Goal: Task Accomplishment & Management: Use online tool/utility

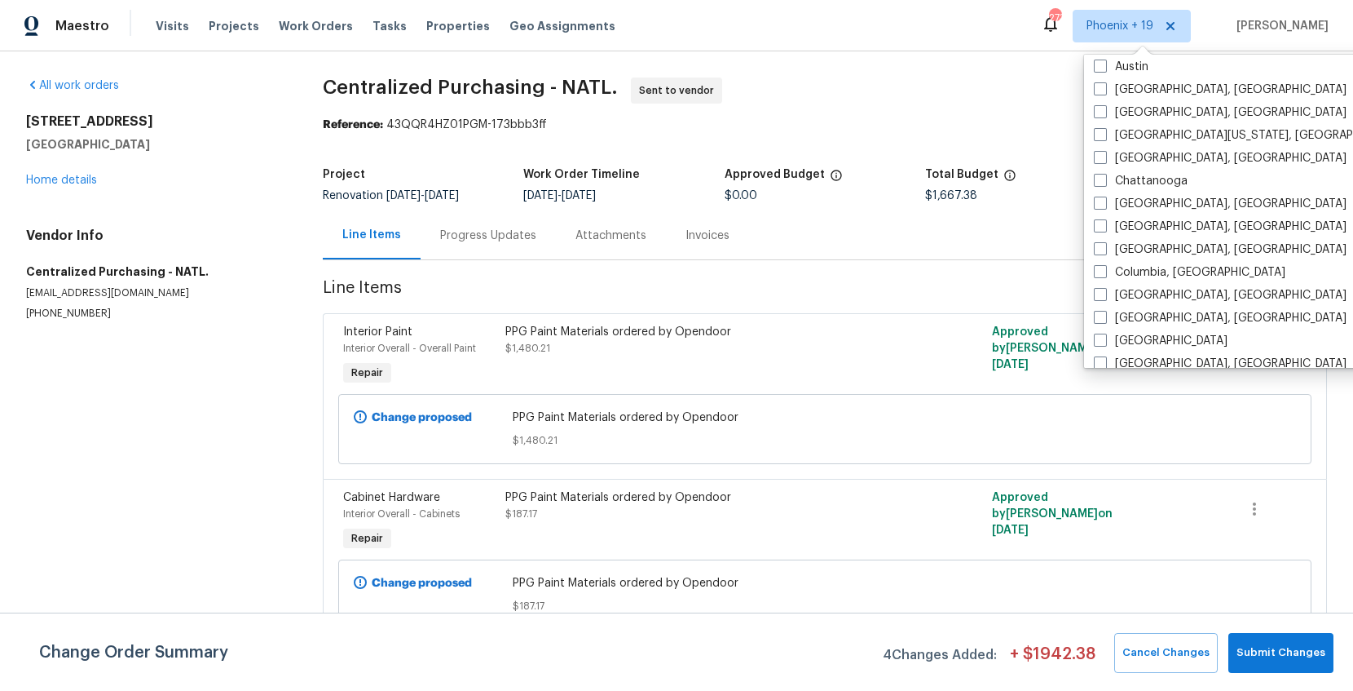
scroll to position [523, 0]
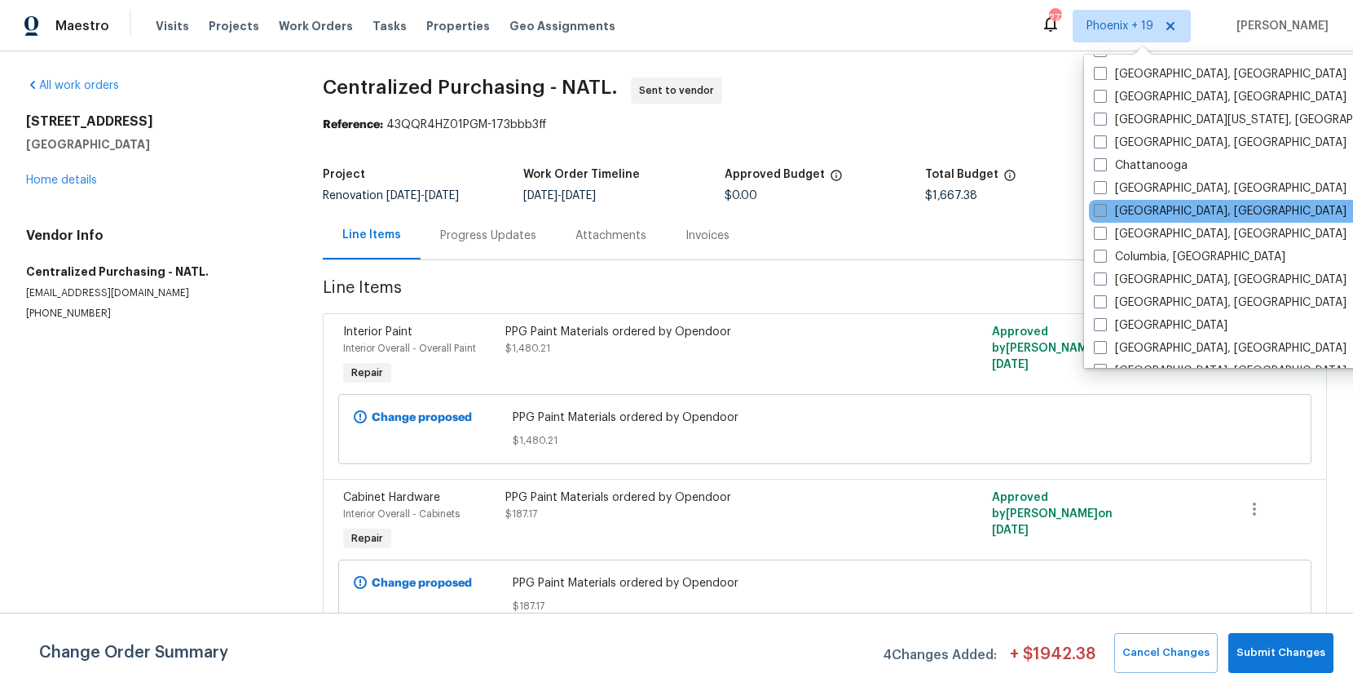
click at [1122, 206] on label "[GEOGRAPHIC_DATA], [GEOGRAPHIC_DATA]" at bounding box center [1220, 211] width 253 height 16
click at [1105, 206] on input "[GEOGRAPHIC_DATA], [GEOGRAPHIC_DATA]" at bounding box center [1099, 208] width 11 height 11
checkbox input "true"
click at [1031, 133] on div "Reference: 43QQR4HZ01PGM-173bbb3ff" at bounding box center [825, 125] width 1004 height 16
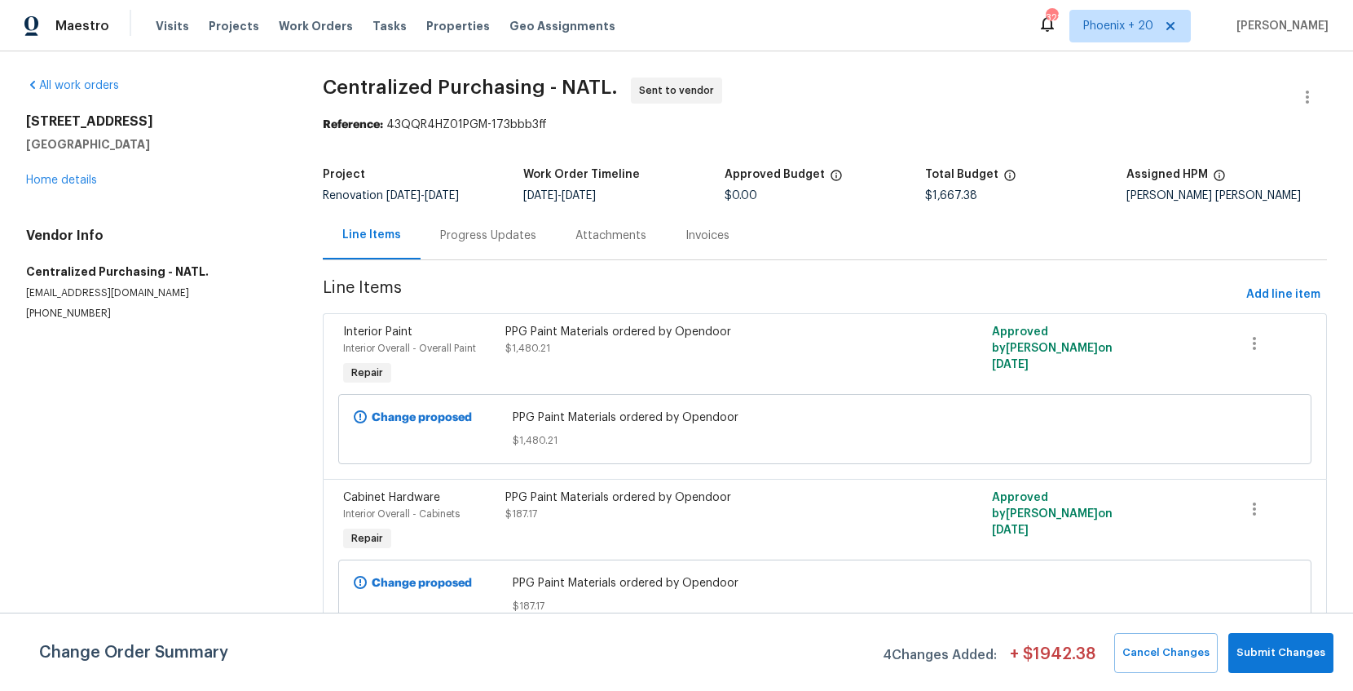
click at [292, 14] on div "Visits Projects Work Orders Tasks Properties Geo Assignments" at bounding box center [395, 26] width 479 height 33
drag, startPoint x: 294, startPoint y: 24, endPoint x: 373, endPoint y: 50, distance: 84.1
click at [294, 24] on span "Work Orders" at bounding box center [316, 26] width 74 height 16
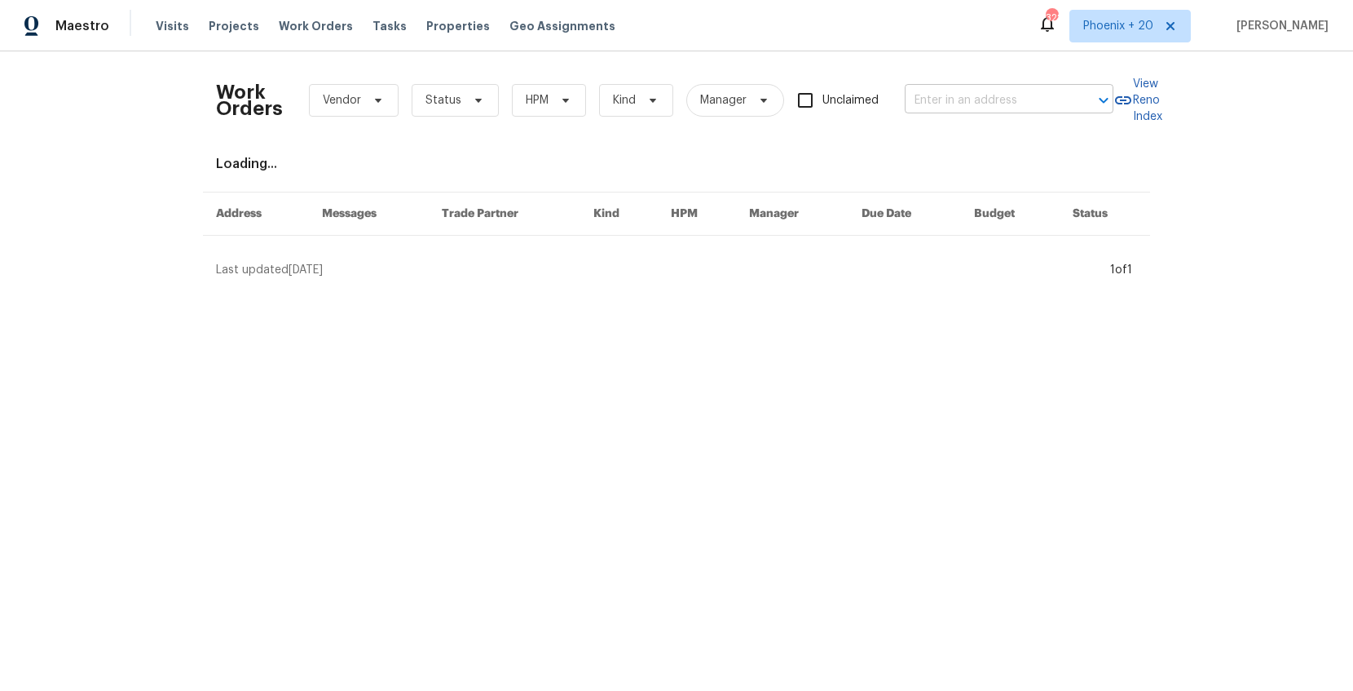
click at [953, 105] on input "text" at bounding box center [986, 100] width 163 height 25
paste input "1142 Will O Ee Dr, Amelia, OH 45102"
type input "1142 Will O Ee Dr, Amelia, OH 45102"
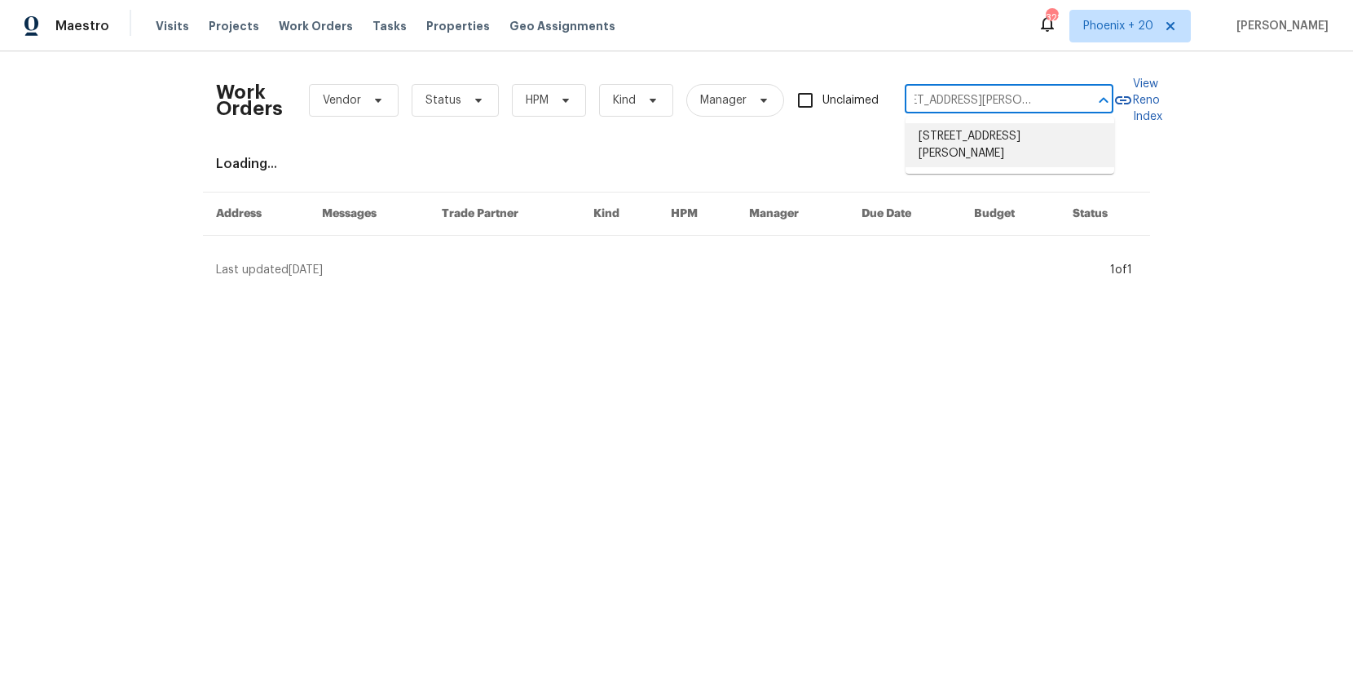
click at [966, 132] on li "1142 Will O Ee Dr, Amelia, OH 45102" at bounding box center [1010, 145] width 209 height 44
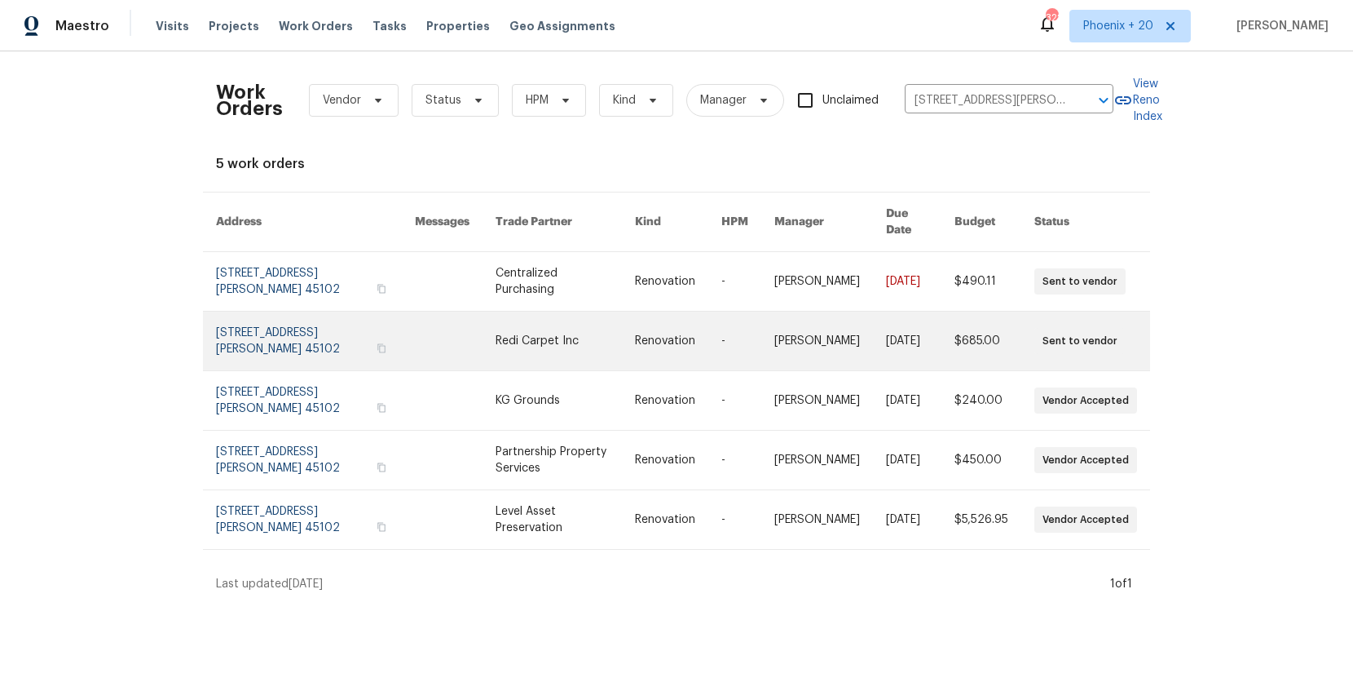
click at [573, 311] on link at bounding box center [566, 340] width 140 height 59
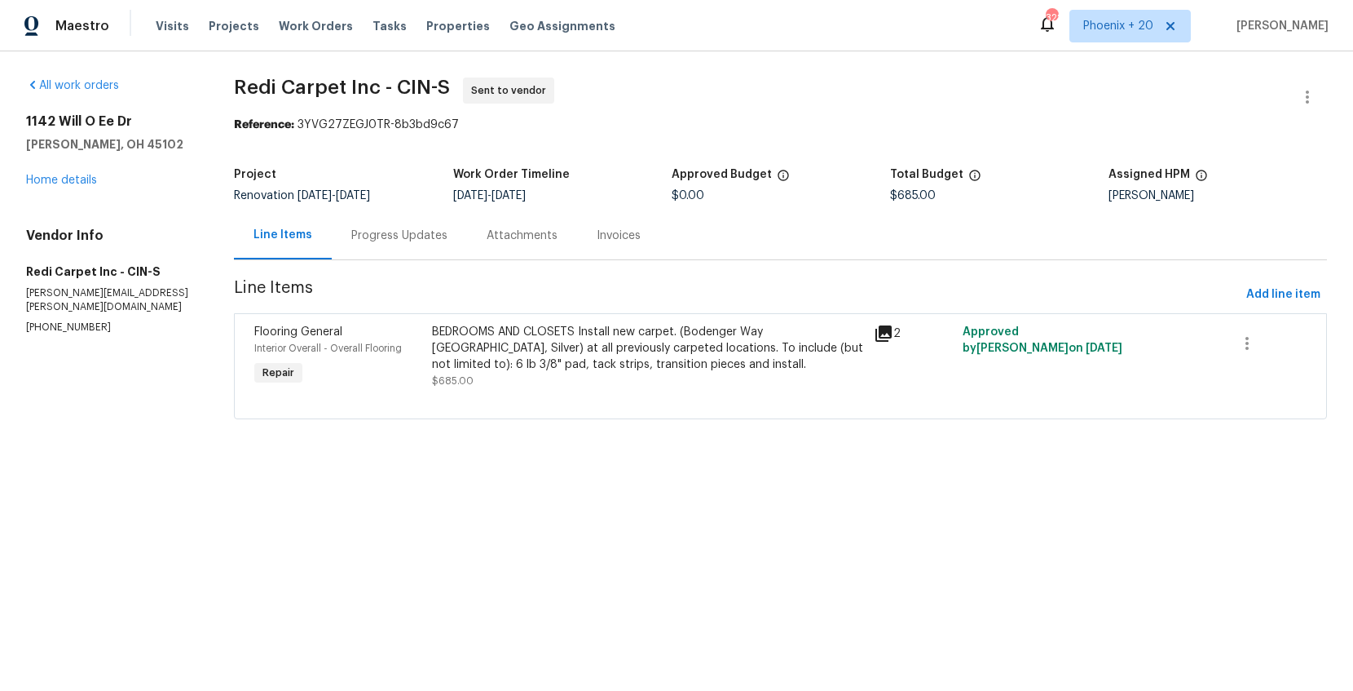
click at [65, 187] on div "1142 Will O Ee Dr Amelia, OH 45102 Home details" at bounding box center [110, 150] width 169 height 75
click at [65, 184] on link "Home details" at bounding box center [61, 179] width 71 height 11
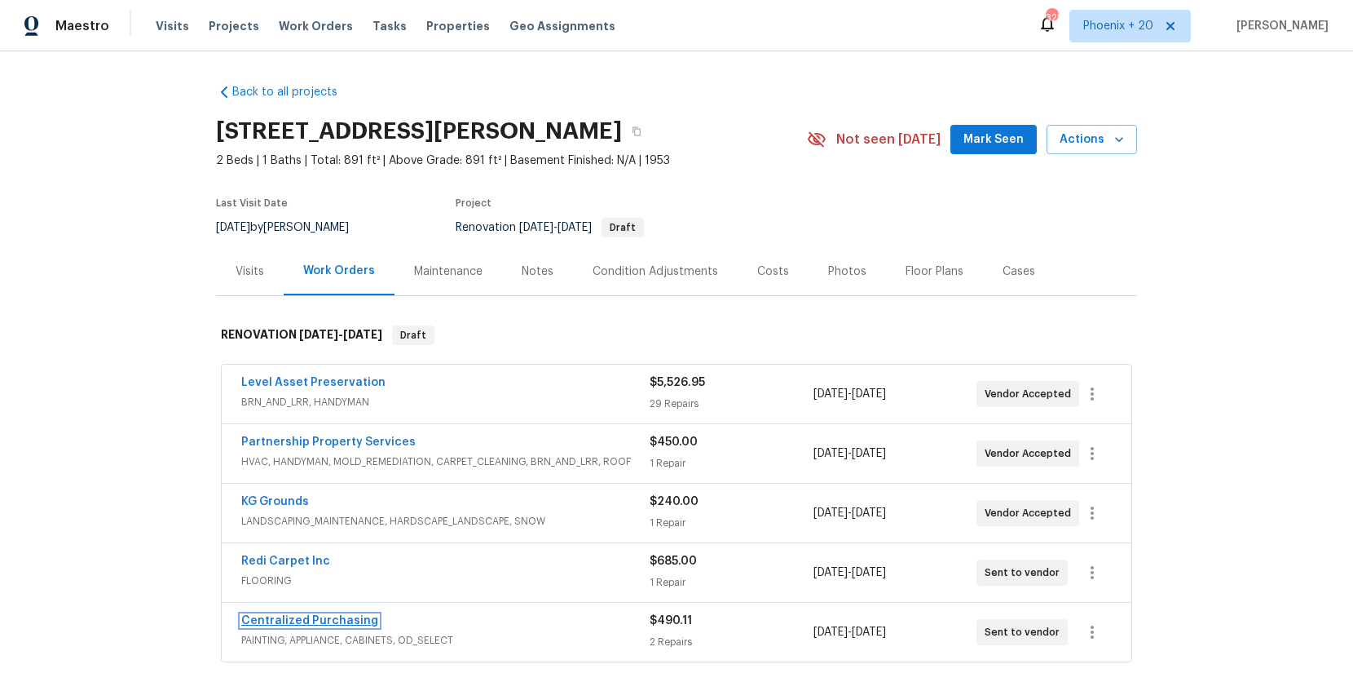
click at [333, 617] on link "Centralized Purchasing" at bounding box center [309, 620] width 137 height 11
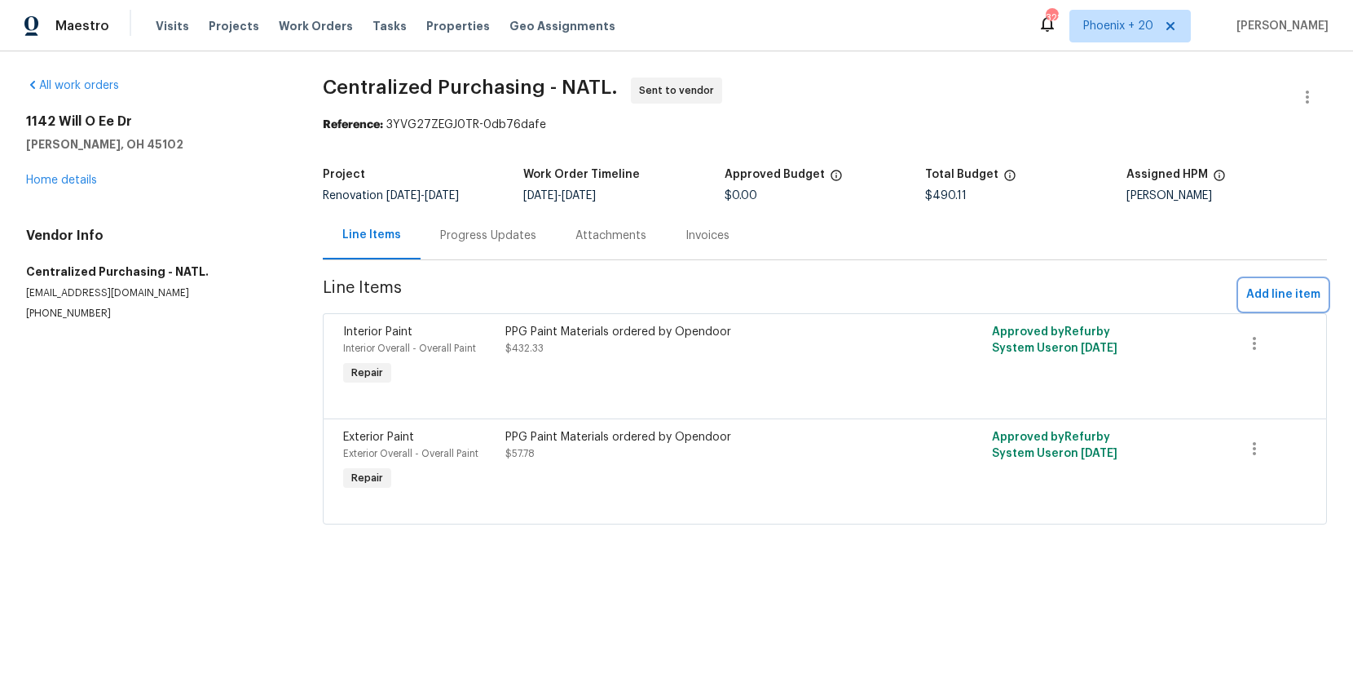
click at [1266, 301] on span "Add line item" at bounding box center [1284, 295] width 74 height 20
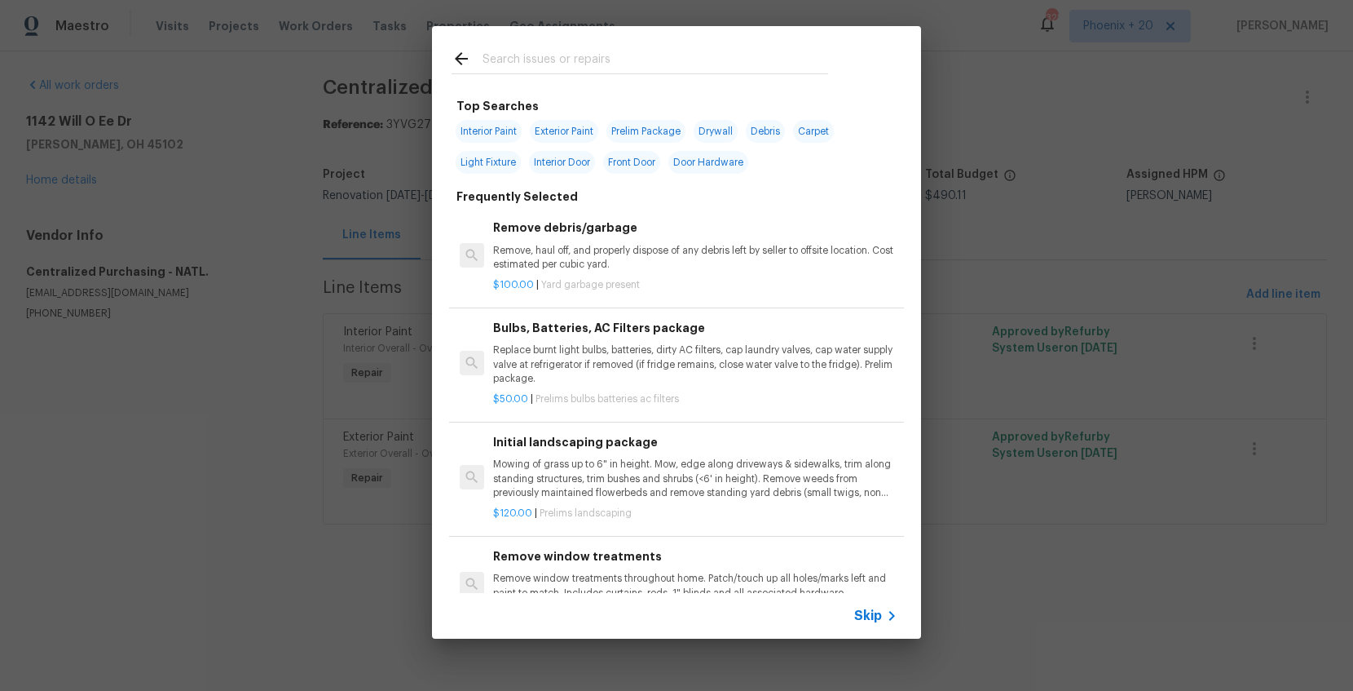
click at [727, 66] on input "text" at bounding box center [656, 61] width 346 height 24
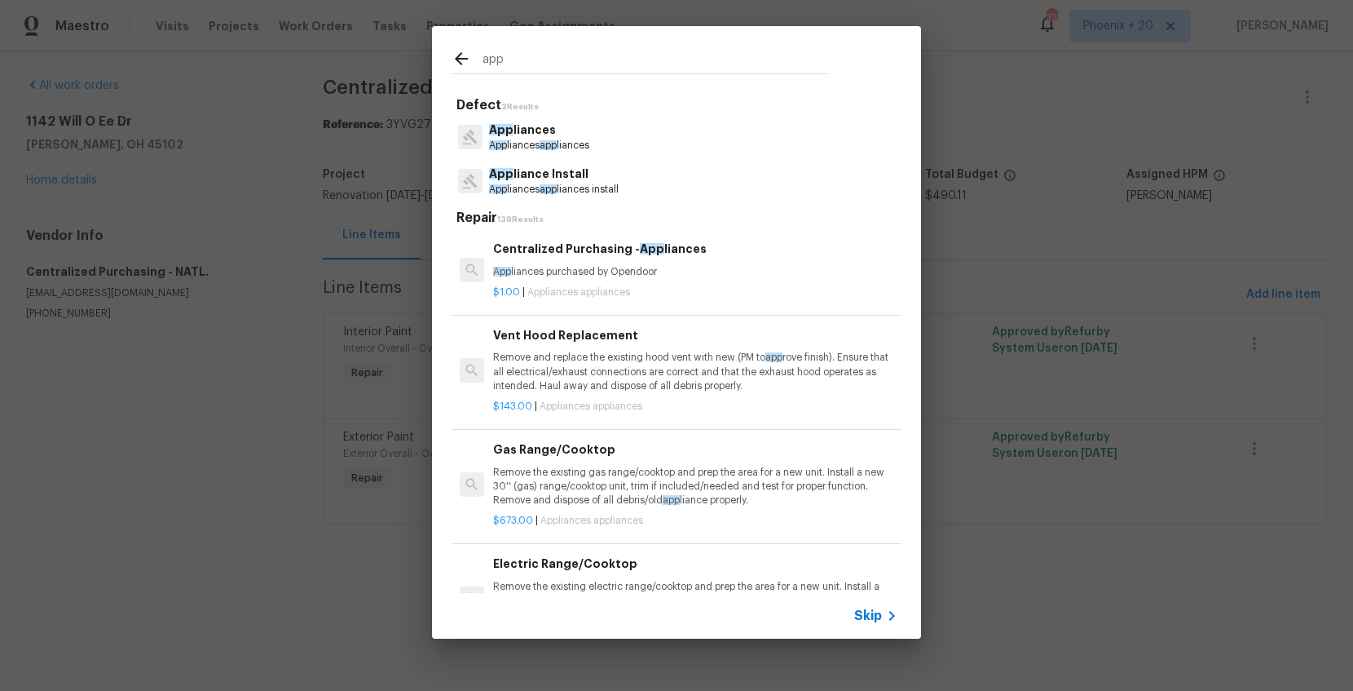
type input "app"
click at [743, 244] on h6 "Centralized Purchasing - App liances" at bounding box center [695, 249] width 404 height 18
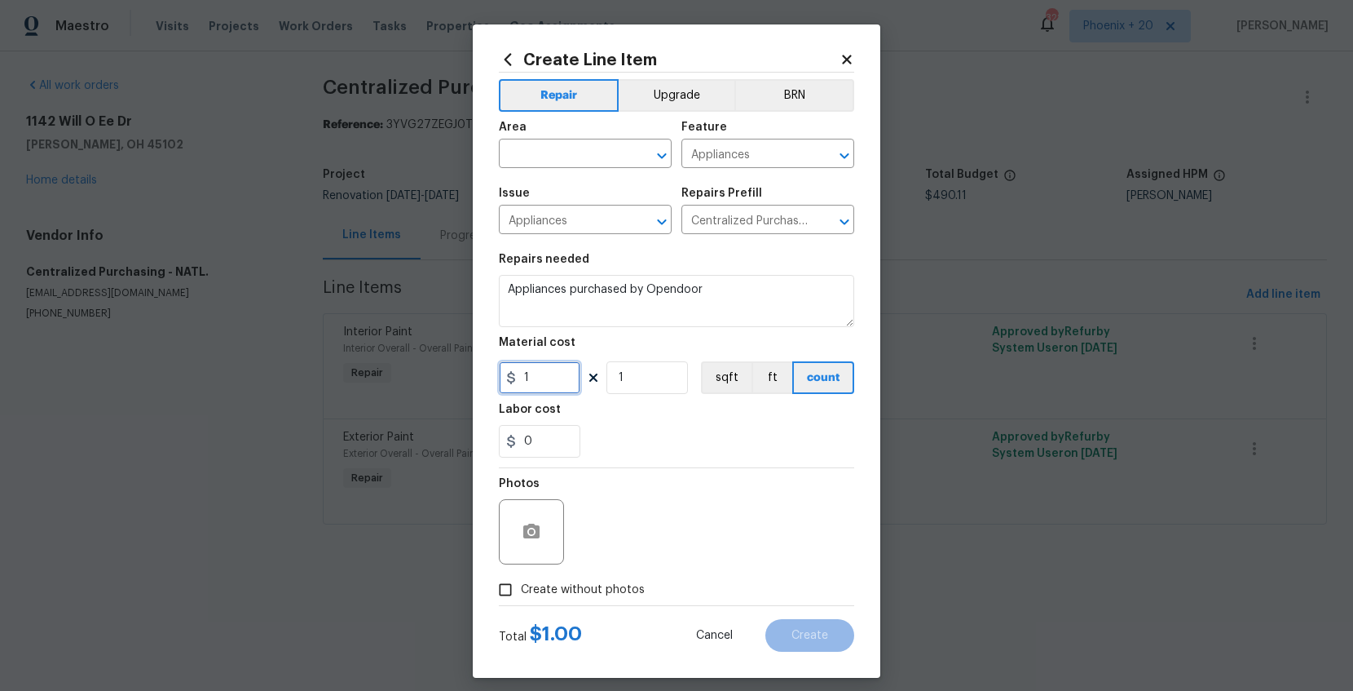
click at [561, 386] on input "1" at bounding box center [540, 377] width 82 height 33
drag, startPoint x: 561, startPoint y: 386, endPoint x: 510, endPoint y: 381, distance: 50.9
click at [510, 381] on div "1" at bounding box center [540, 377] width 82 height 33
type input "457.84"
click at [595, 162] on input "text" at bounding box center [562, 155] width 127 height 25
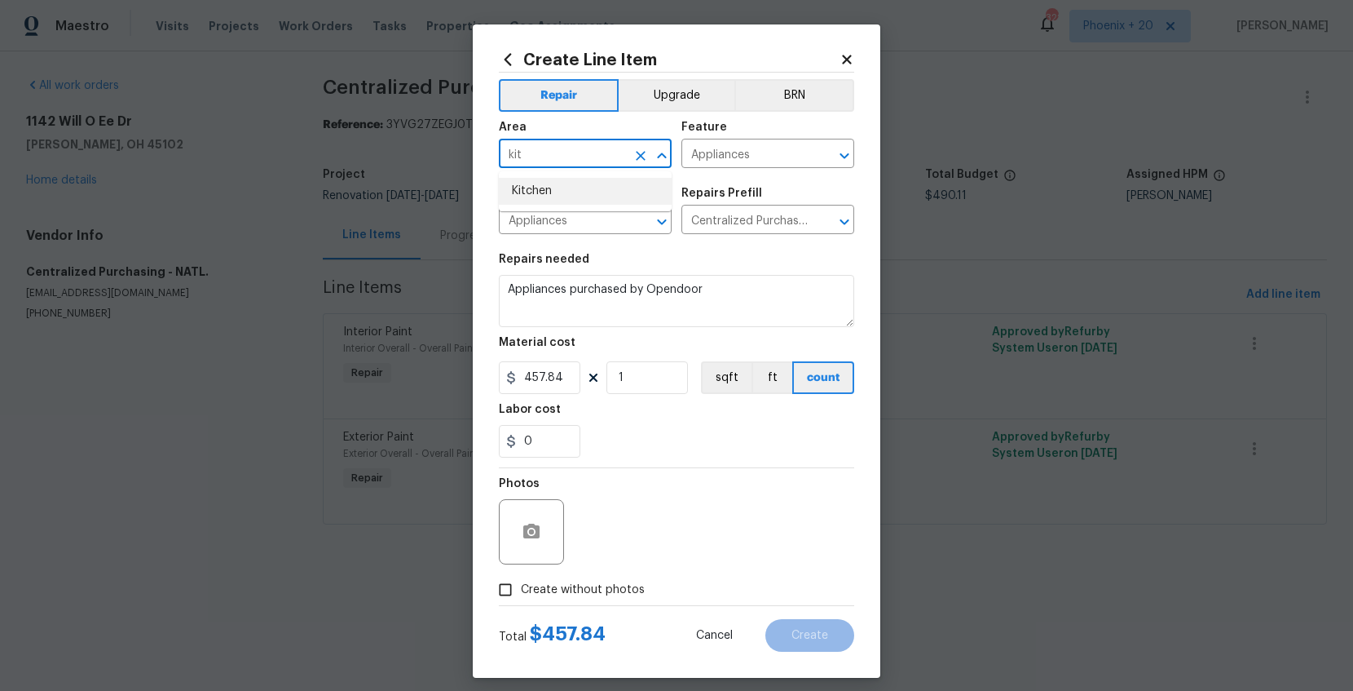
click at [593, 181] on li "Kitchen" at bounding box center [585, 191] width 173 height 27
type input "Kitchen"
click at [607, 576] on label "Create without photos" at bounding box center [567, 589] width 155 height 31
click at [521, 576] on input "Create without photos" at bounding box center [505, 589] width 31 height 31
checkbox input "true"
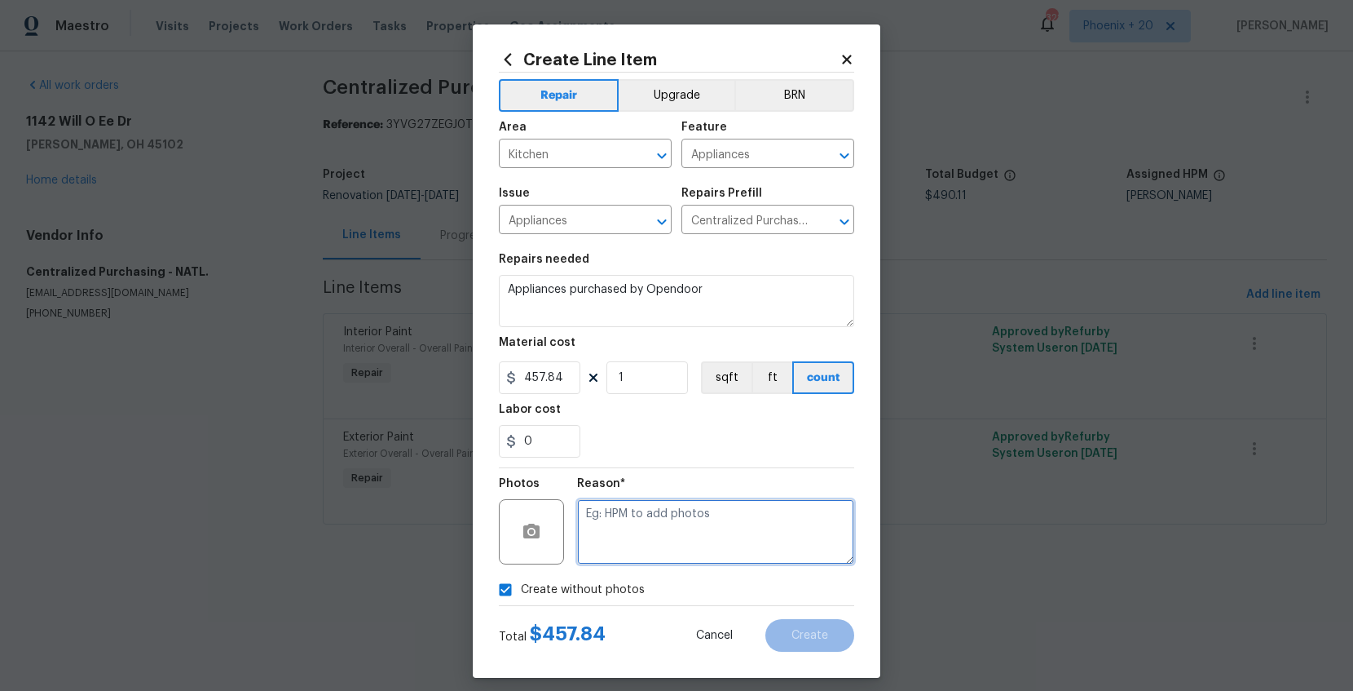
click at [620, 543] on textarea at bounding box center [715, 531] width 277 height 65
type textarea "NA"
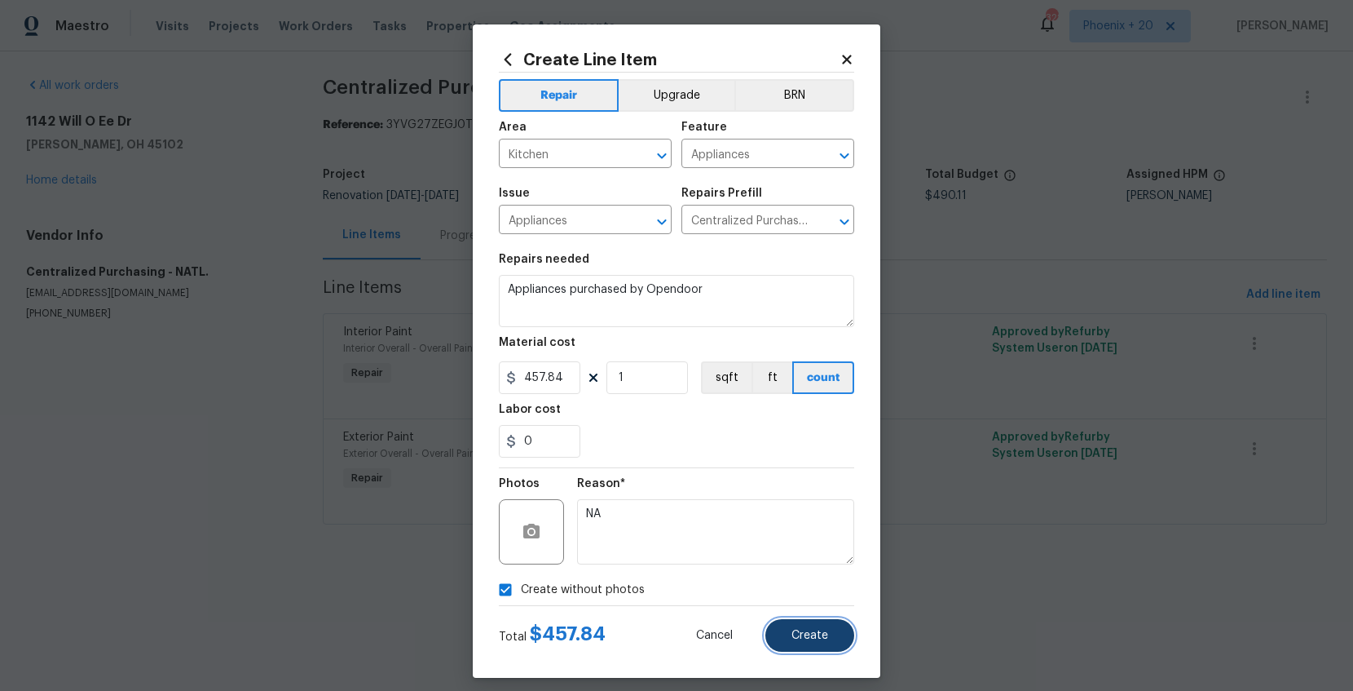
click at [799, 636] on span "Create" at bounding box center [810, 635] width 37 height 12
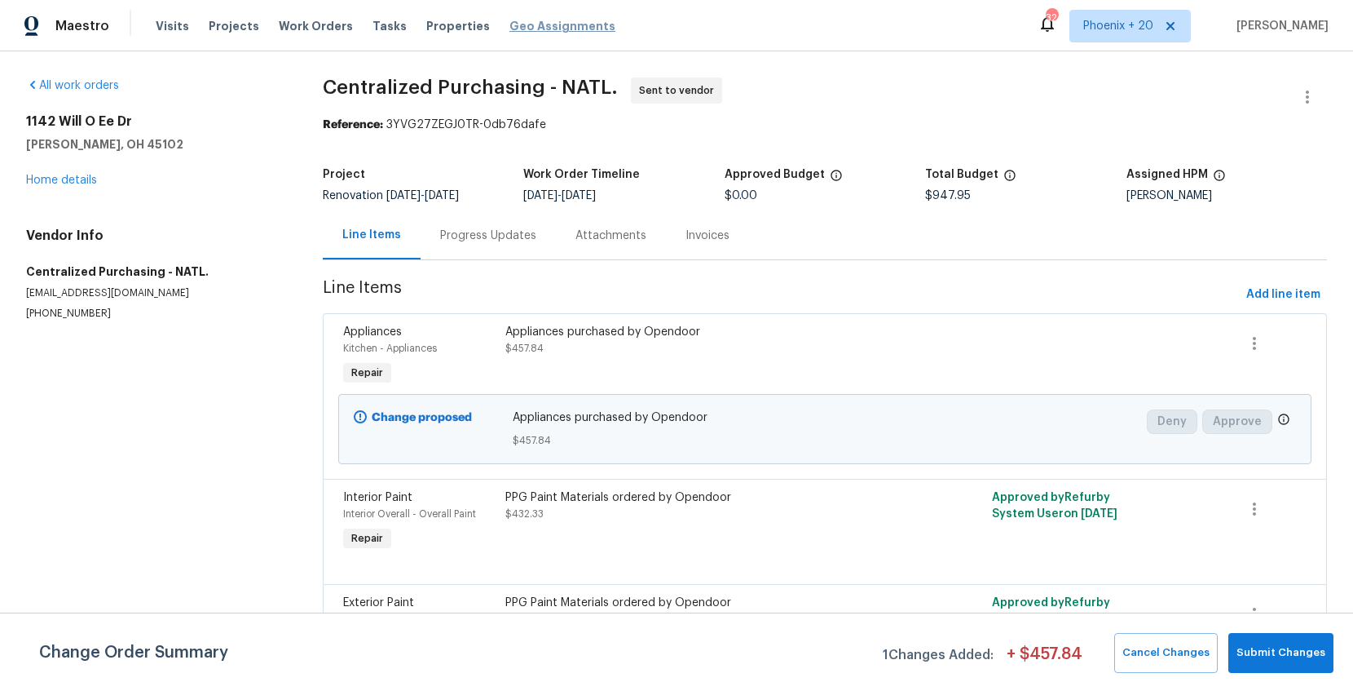
drag, startPoint x: 303, startPoint y: 20, endPoint x: 494, endPoint y: 30, distance: 191.1
click at [303, 20] on span "Work Orders" at bounding box center [316, 26] width 74 height 16
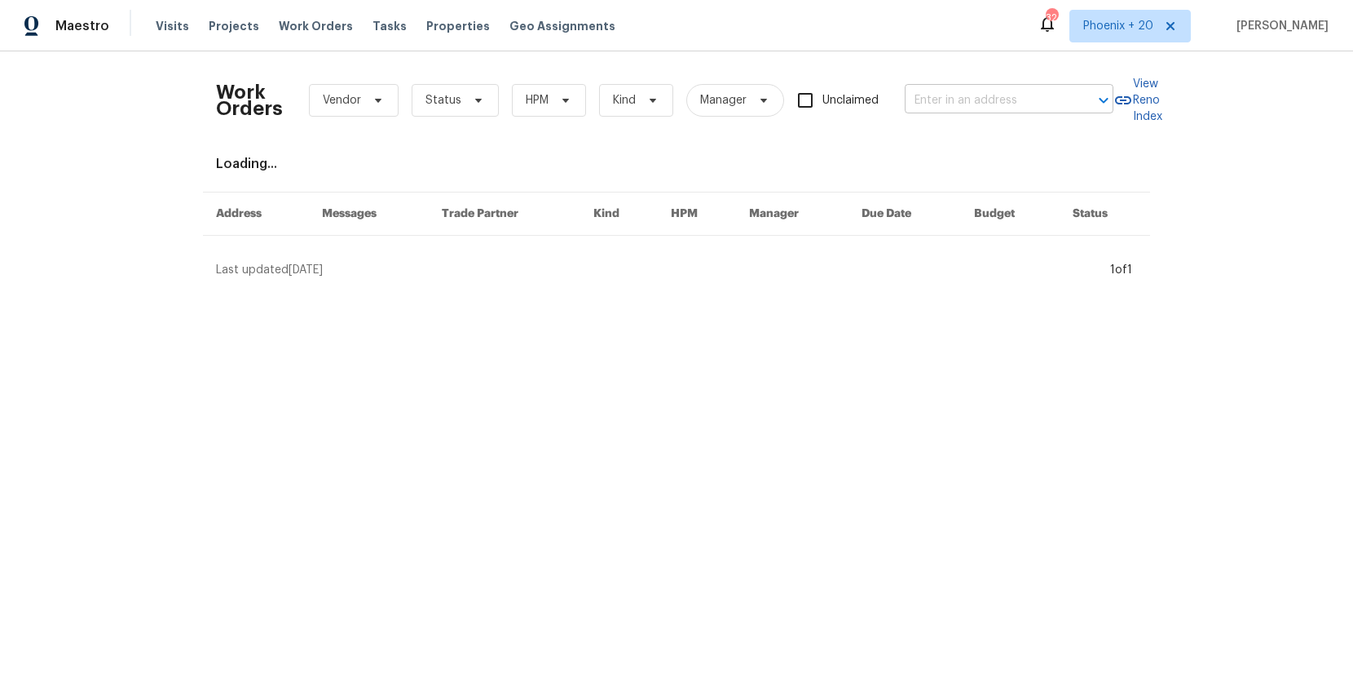
click at [1043, 111] on input "text" at bounding box center [986, 100] width 163 height 25
paste input "[STREET_ADDRESS][PERSON_NAME]"
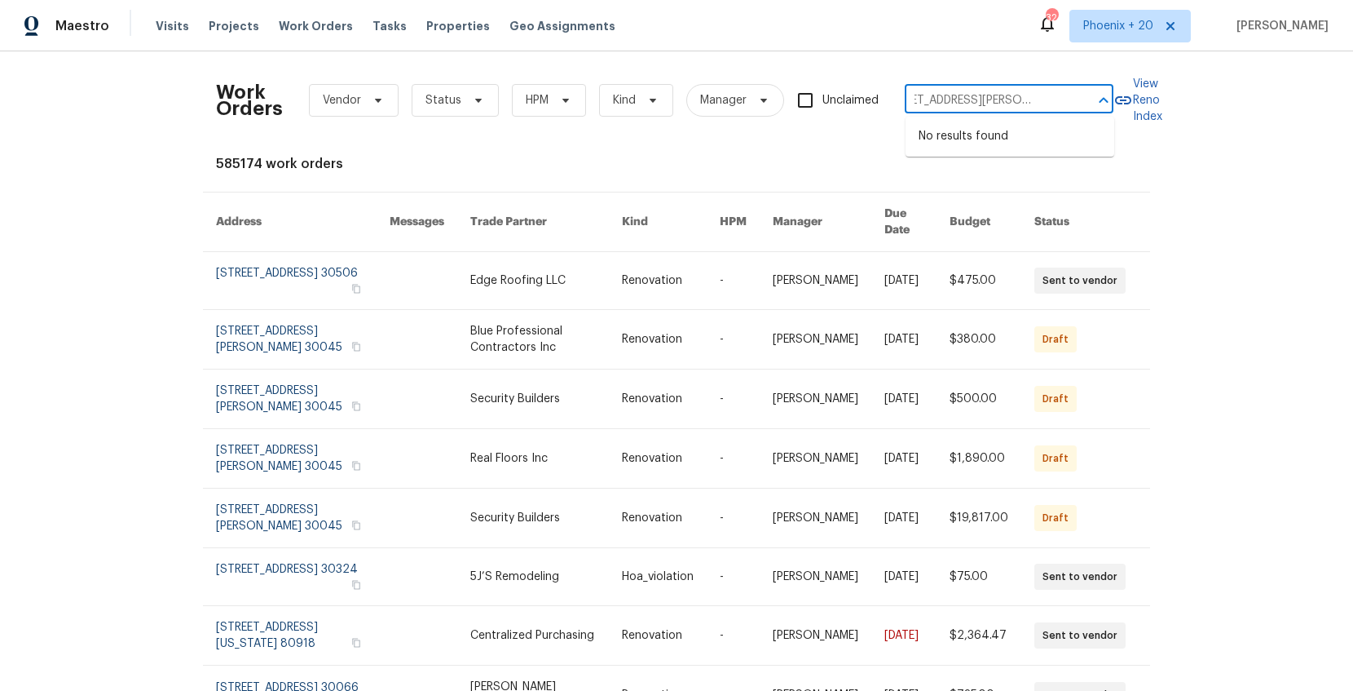
type input "[STREET_ADDRESS][PERSON_NAME]"
click at [1103, 19] on span "Phoenix + 20" at bounding box center [1119, 26] width 70 height 16
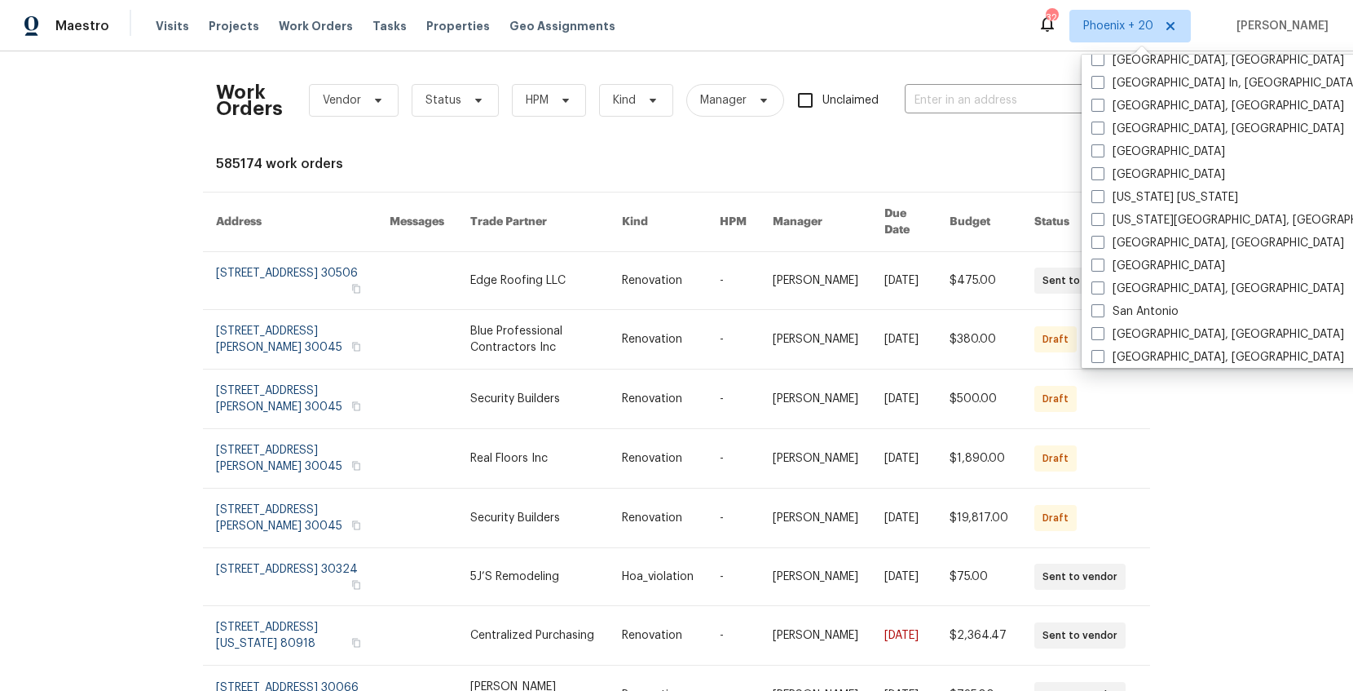
scroll to position [1009, 0]
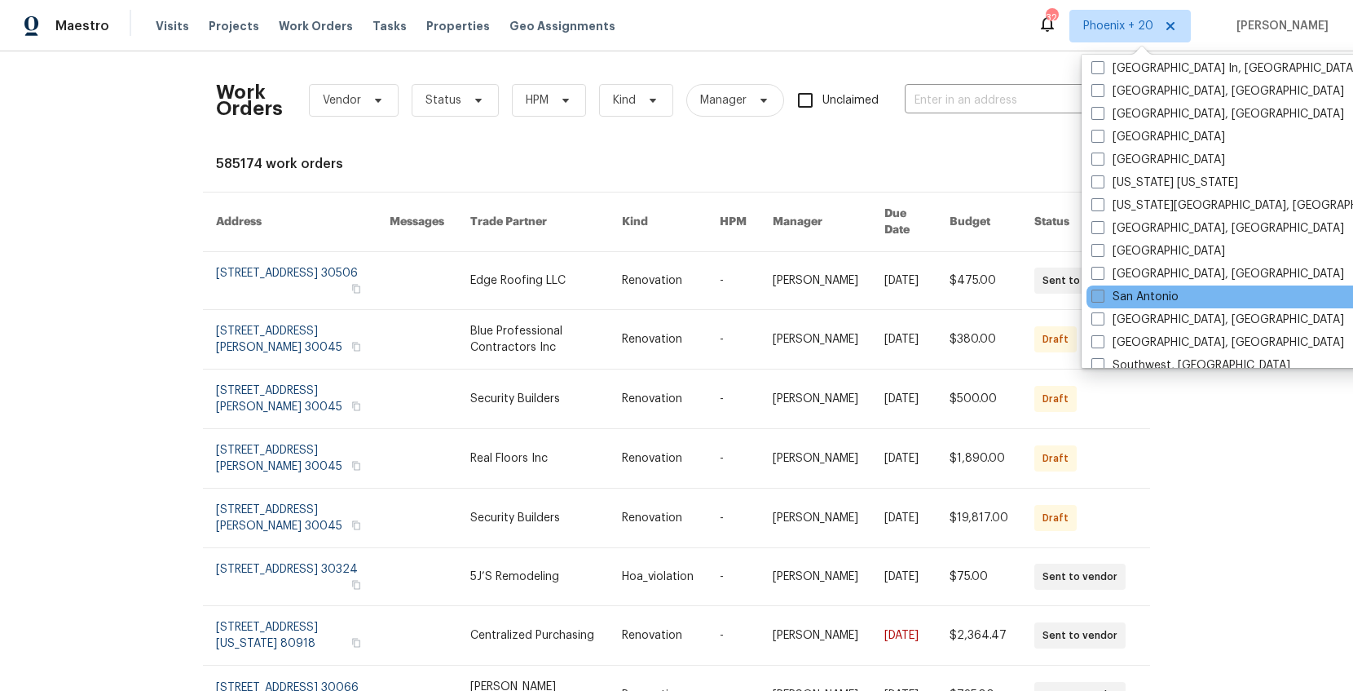
click at [1120, 294] on label "San Antonio" at bounding box center [1135, 297] width 87 height 16
click at [1102, 294] on input "San Antonio" at bounding box center [1097, 294] width 11 height 11
checkbox input "true"
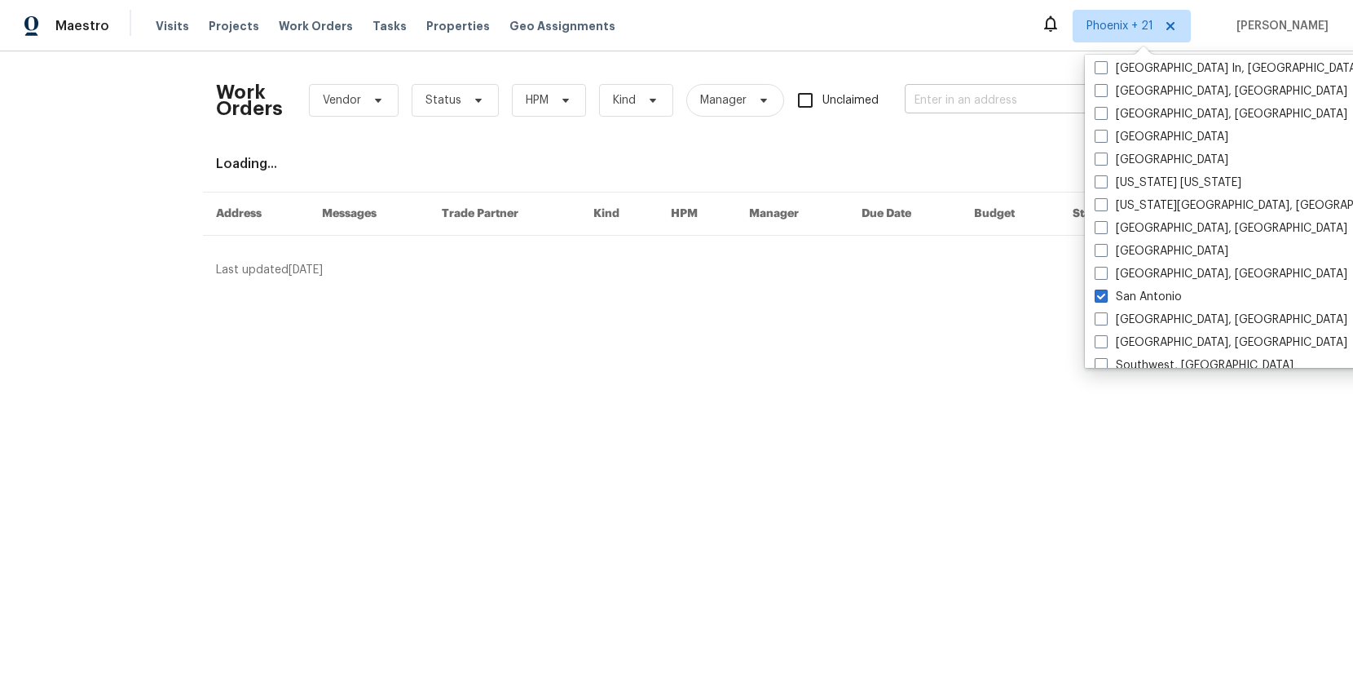
drag, startPoint x: 986, startPoint y: 116, endPoint x: 978, endPoint y: 101, distance: 16.4
click at [984, 114] on div "Work Orders Vendor Status HPM Kind Manager Unclaimed ​" at bounding box center [665, 100] width 898 height 72
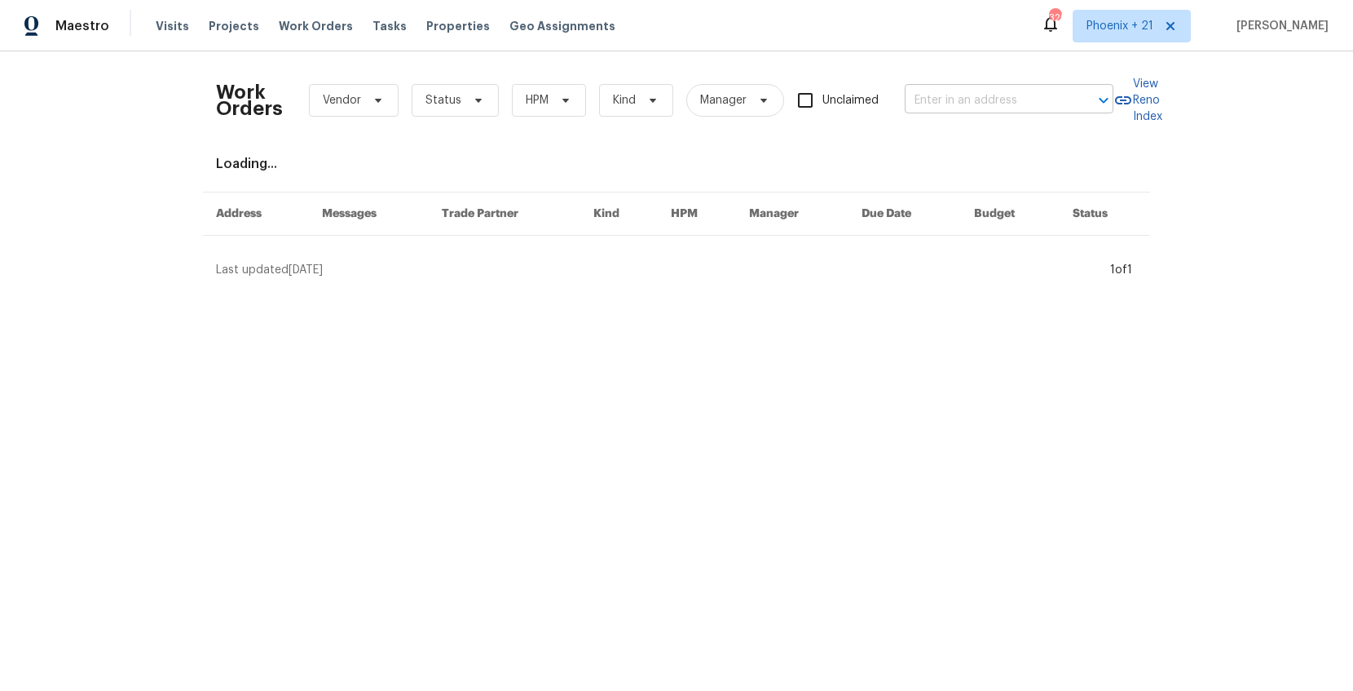
click at [974, 89] on input "text" at bounding box center [986, 100] width 163 height 25
paste input "[STREET_ADDRESS][PERSON_NAME]"
type input "[STREET_ADDRESS][PERSON_NAME]"
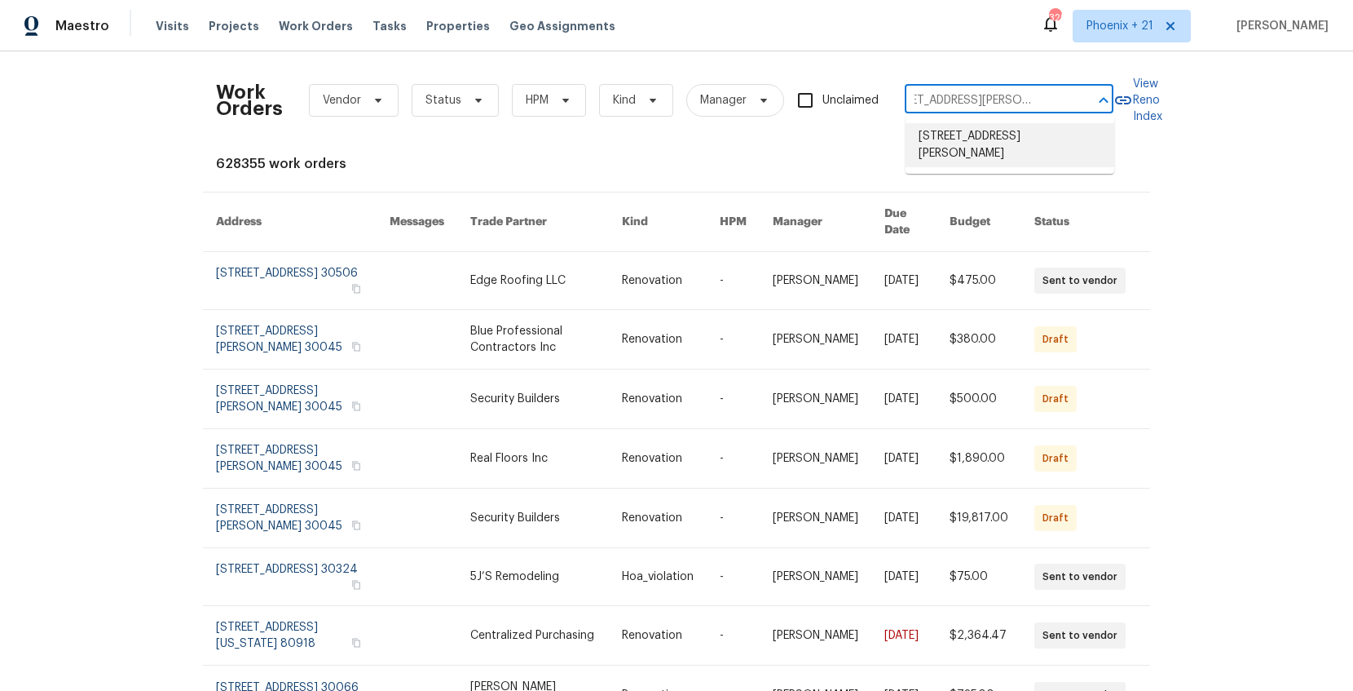
click at [965, 138] on li "[STREET_ADDRESS][PERSON_NAME]" at bounding box center [1010, 145] width 209 height 44
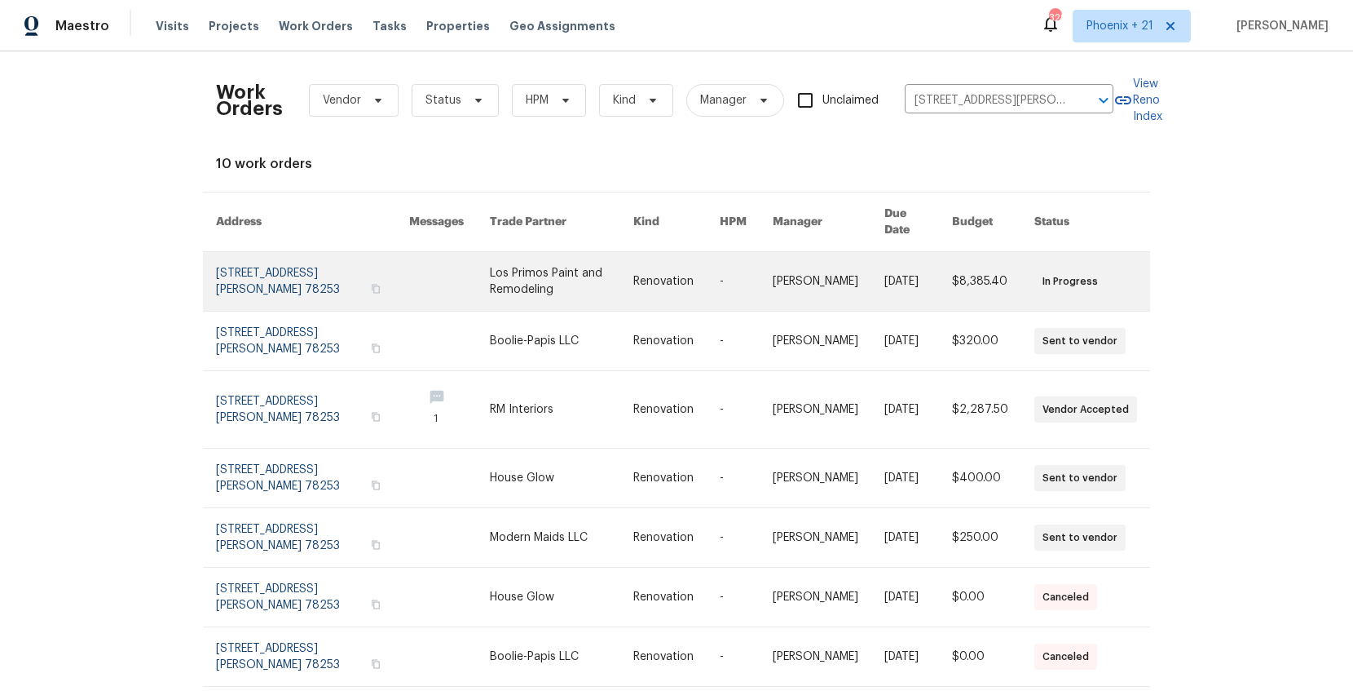
click at [544, 287] on link at bounding box center [561, 281] width 143 height 59
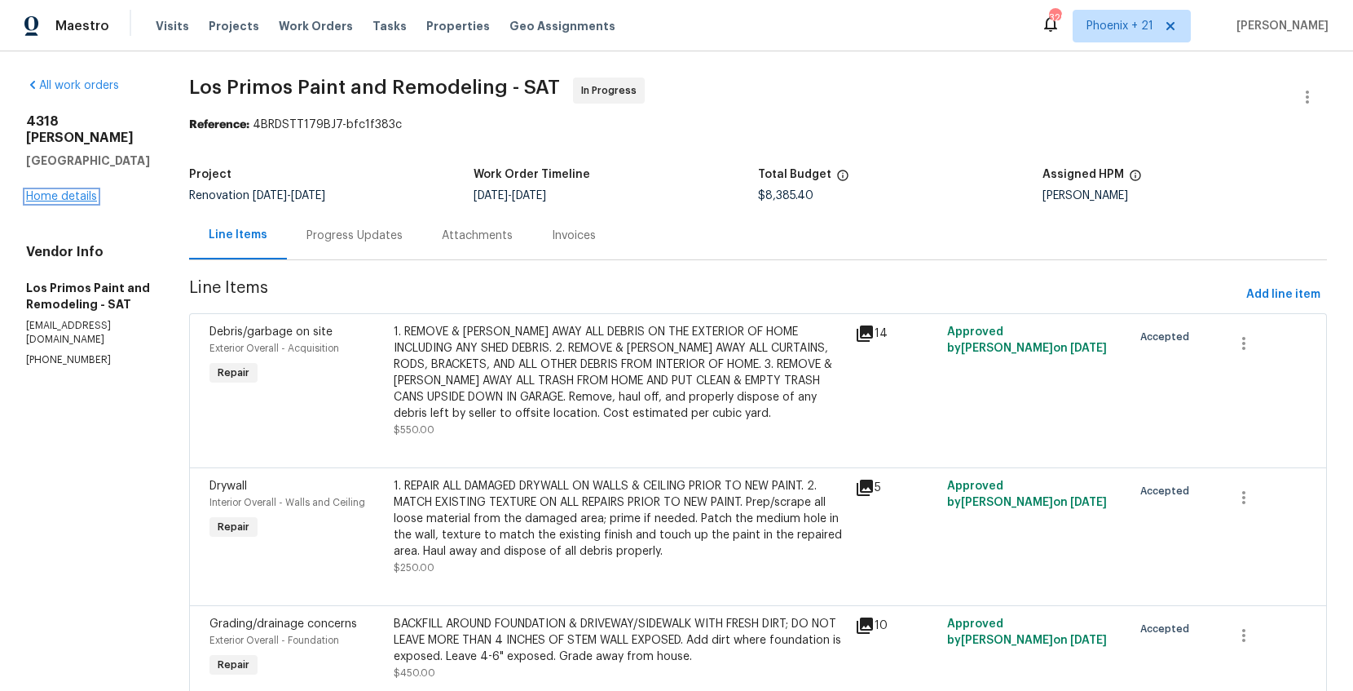
click at [85, 191] on link "Home details" at bounding box center [61, 196] width 71 height 11
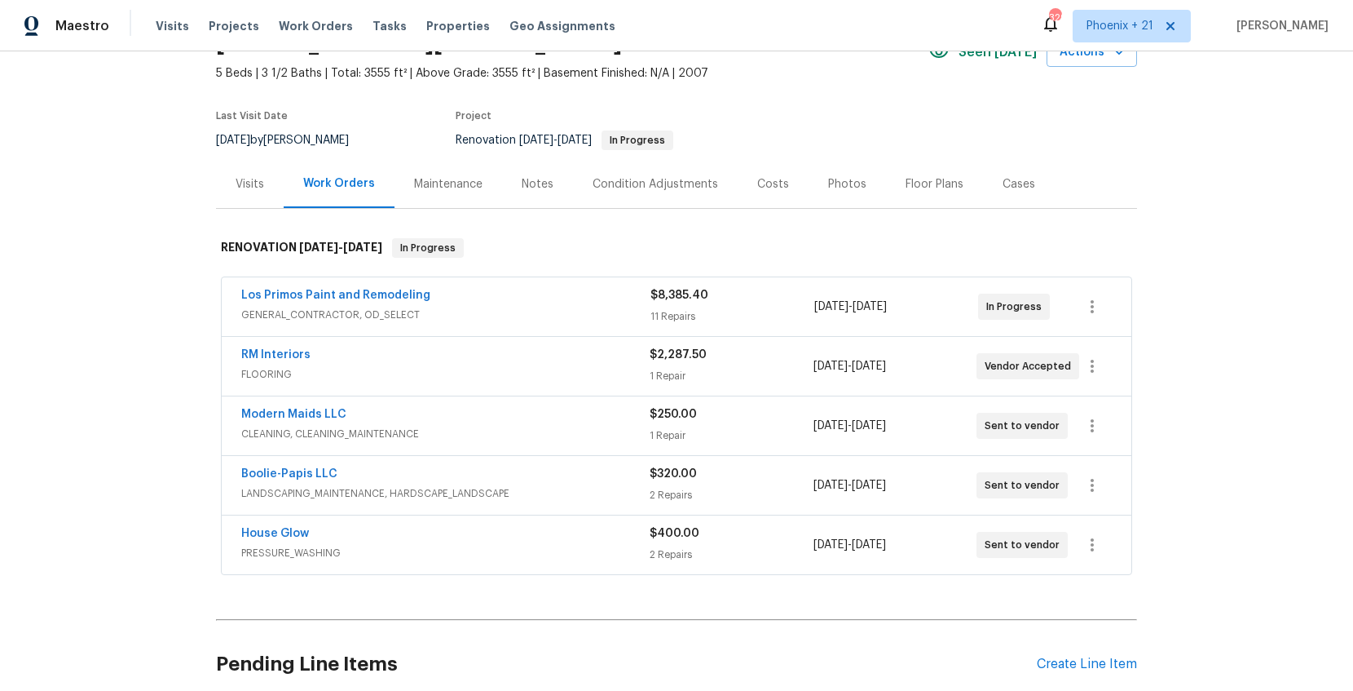
scroll to position [95, 0]
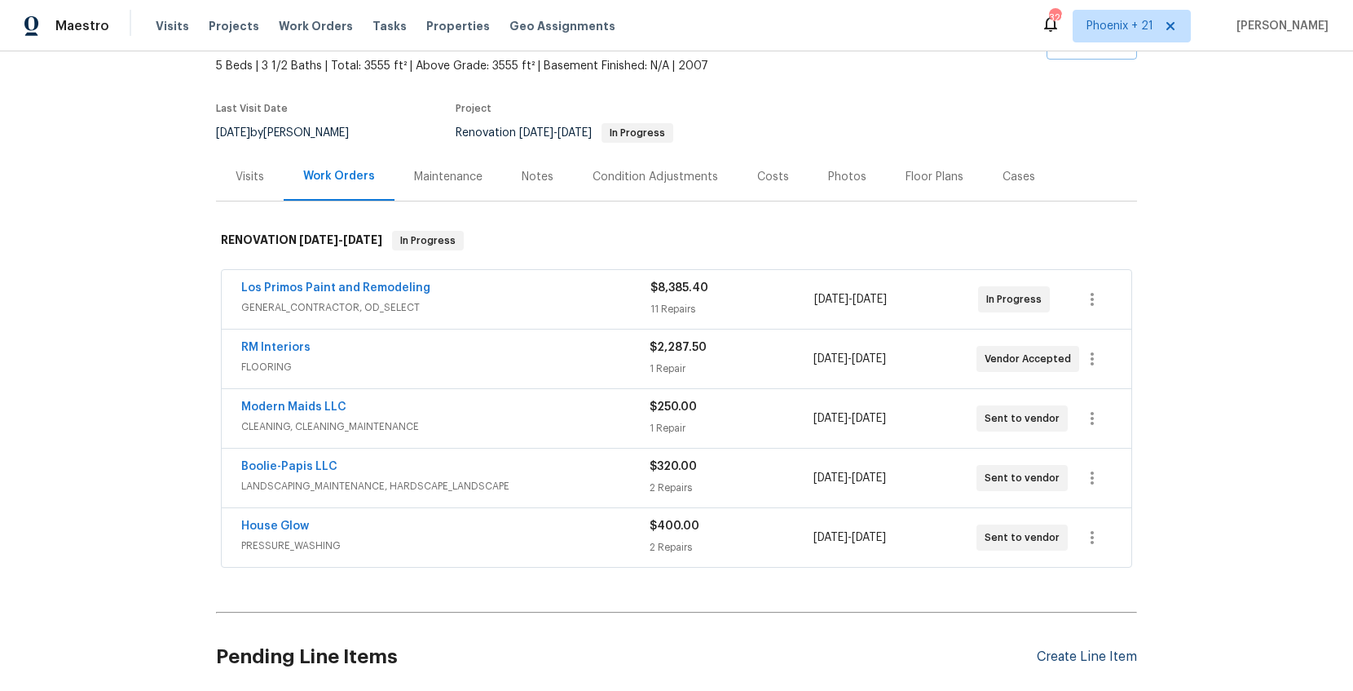
drag, startPoint x: 1071, startPoint y: 642, endPoint x: 1075, endPoint y: 652, distance: 10.6
click at [1071, 642] on div "Pending Line Items Create Line Item" at bounding box center [676, 657] width 921 height 76
click at [1072, 651] on div "Create Line Item" at bounding box center [1087, 656] width 100 height 15
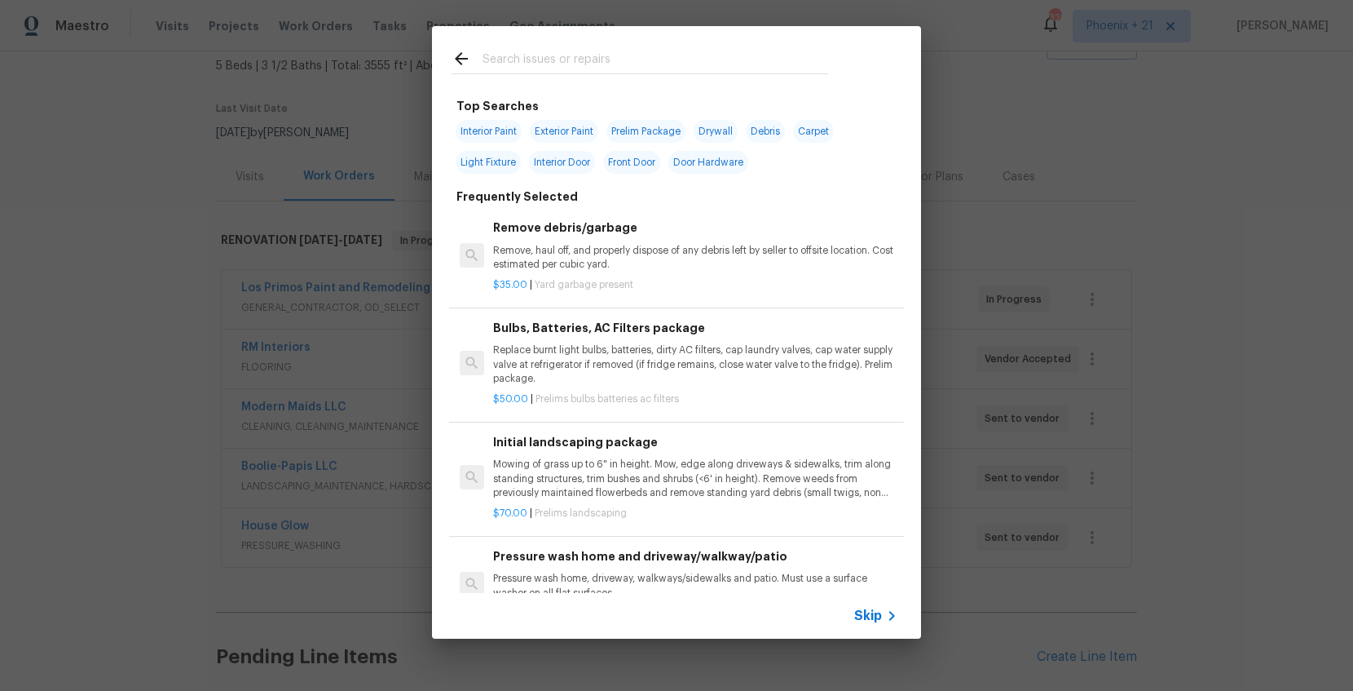
click at [603, 65] on input "text" at bounding box center [656, 61] width 346 height 24
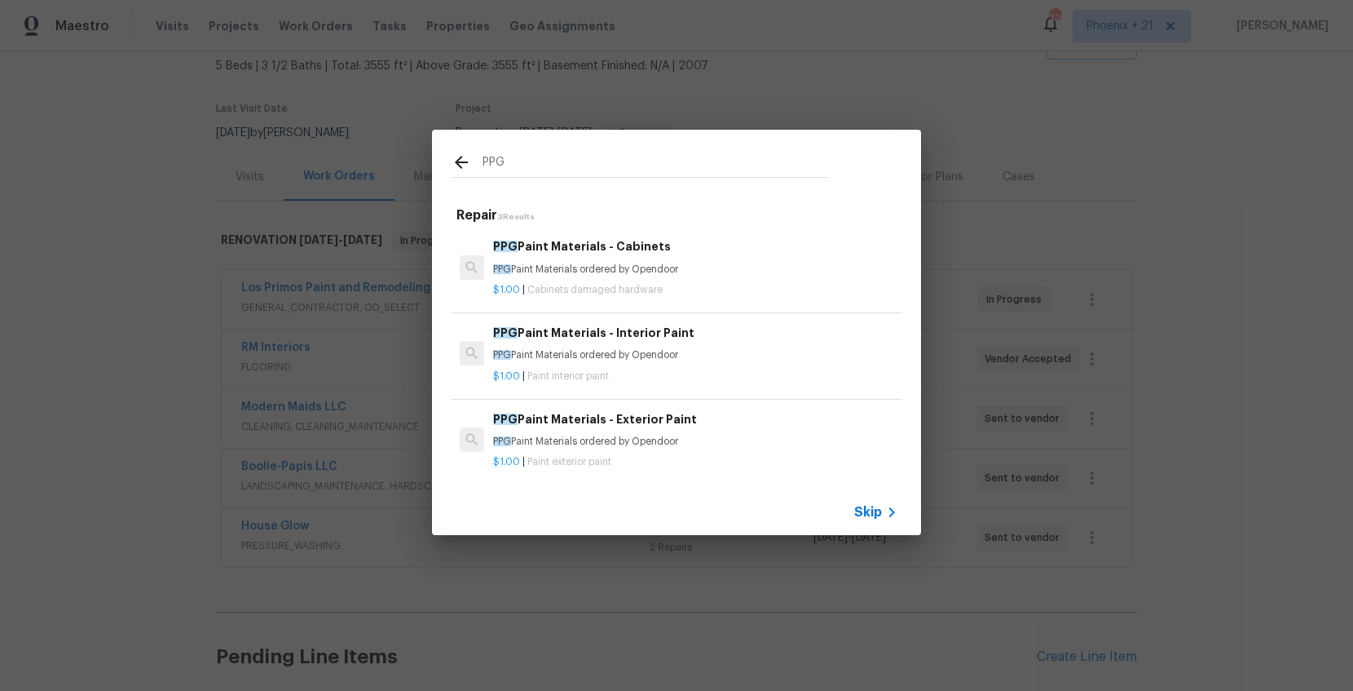
type input "PPG"
click at [770, 330] on h6 "PPG Paint Materials - Interior Paint" at bounding box center [695, 333] width 404 height 18
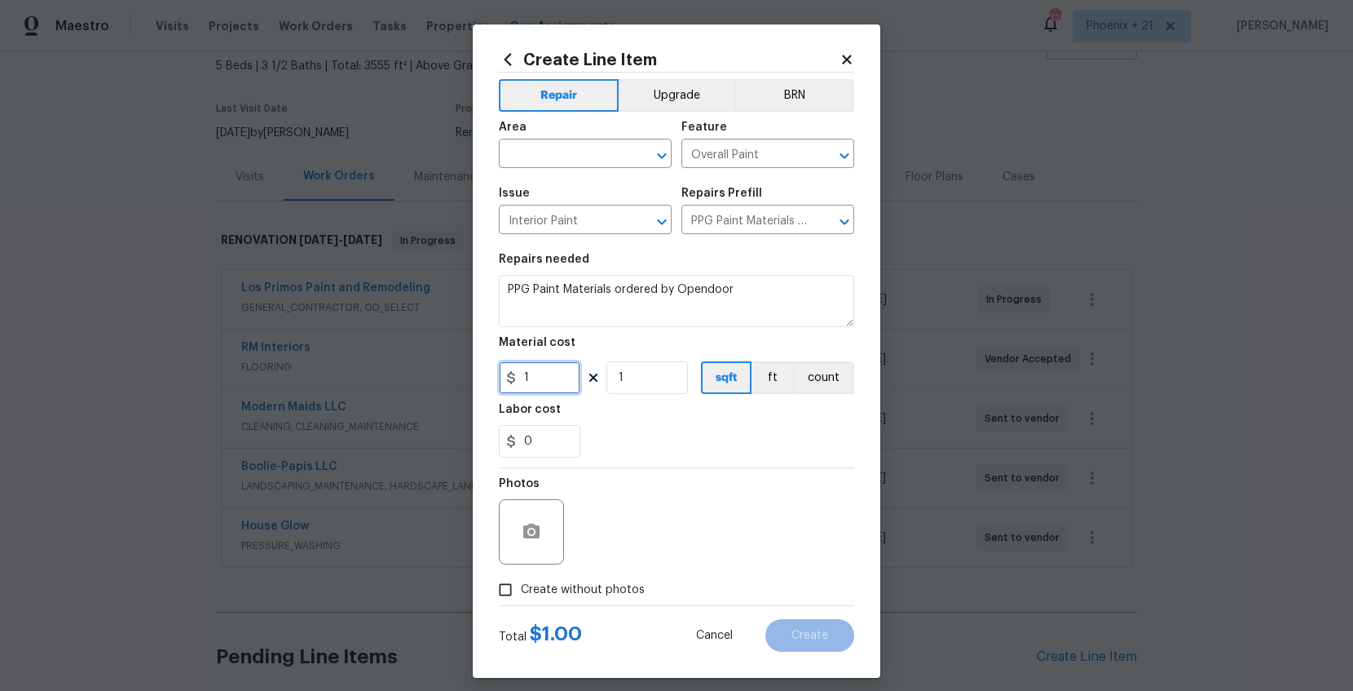
click at [551, 378] on input "1" at bounding box center [540, 377] width 82 height 33
type input "1094.06"
click at [528, 173] on span "Area ​" at bounding box center [585, 145] width 173 height 66
click at [527, 154] on input "text" at bounding box center [562, 155] width 127 height 25
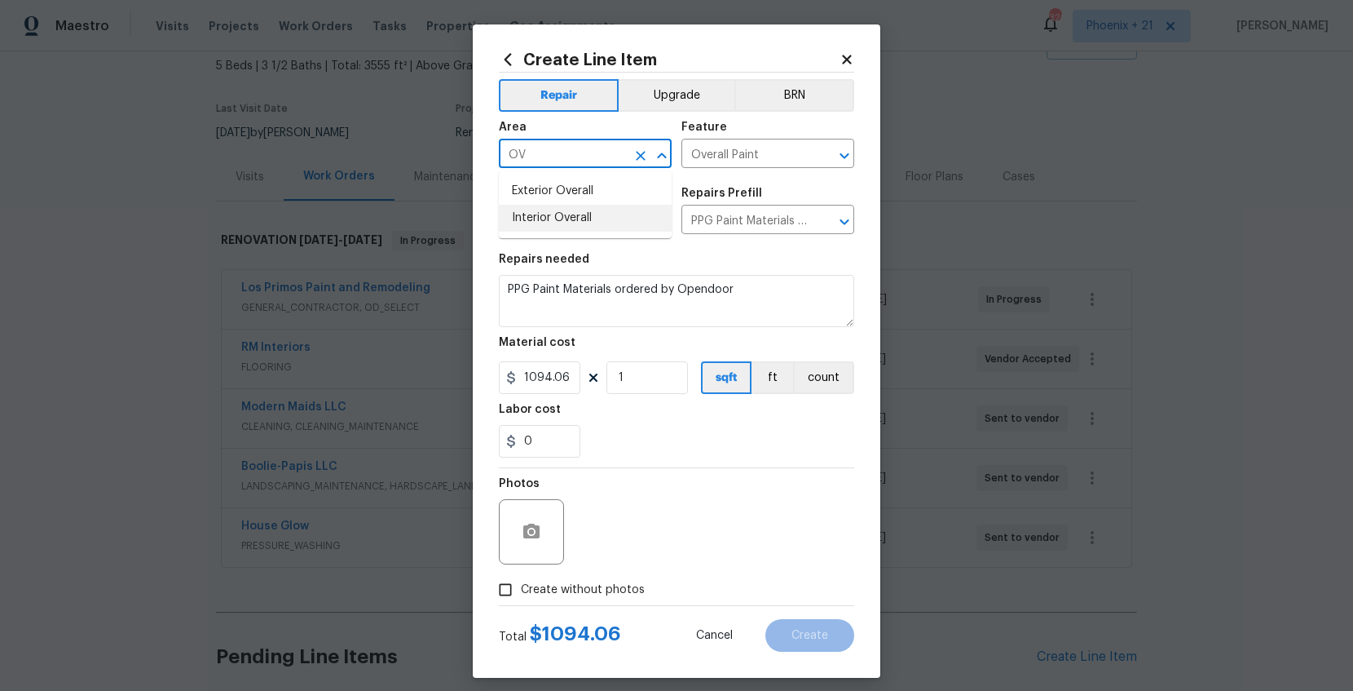
click at [592, 217] on li "Interior Overall" at bounding box center [585, 218] width 173 height 27
type input "Interior Overall"
drag, startPoint x: 585, startPoint y: 604, endPoint x: 615, endPoint y: 534, distance: 76.3
click at [584, 603] on form "Repair Upgrade BRN Area Interior Overall ​ Feature Overall Paint ​ Issue Interi…" at bounding box center [676, 362] width 355 height 579
click at [614, 589] on span "Create without photos" at bounding box center [583, 589] width 124 height 17
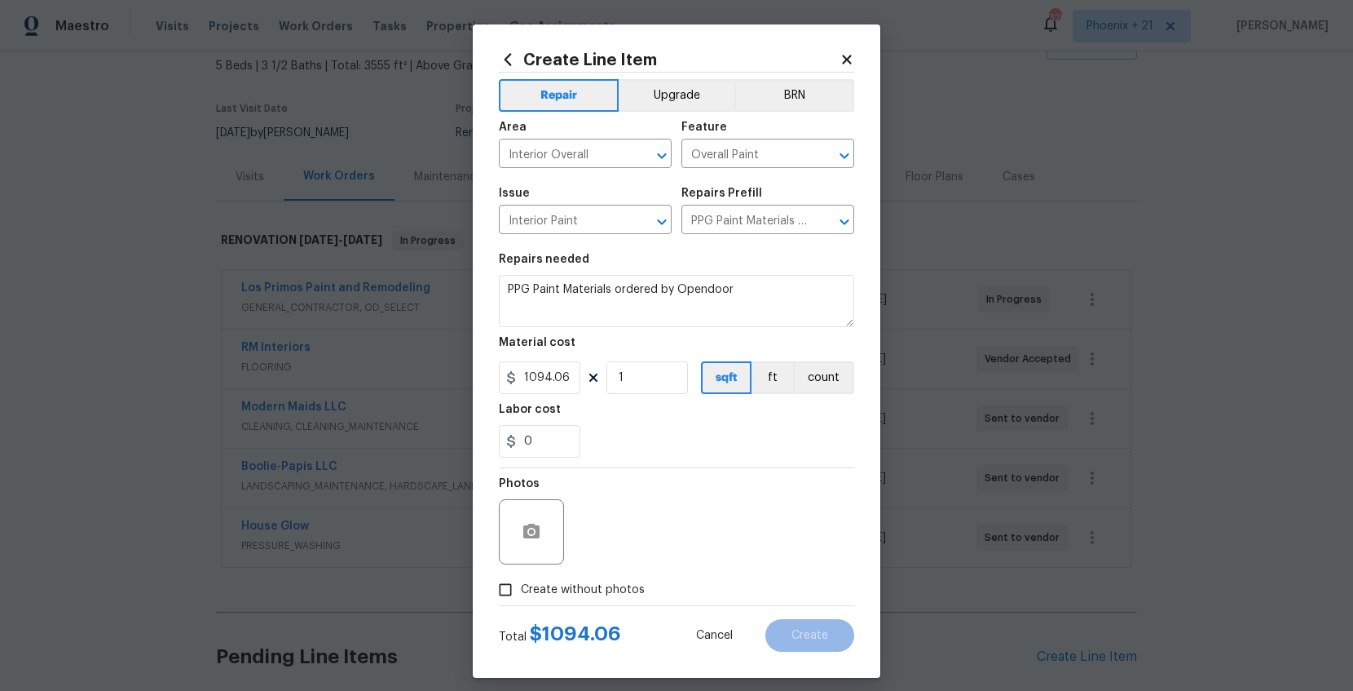
click at [521, 589] on input "Create without photos" at bounding box center [505, 589] width 31 height 31
checkbox input "true"
click at [652, 499] on textarea at bounding box center [715, 531] width 277 height 65
type textarea "NA"
click at [806, 630] on span "Create" at bounding box center [810, 635] width 37 height 12
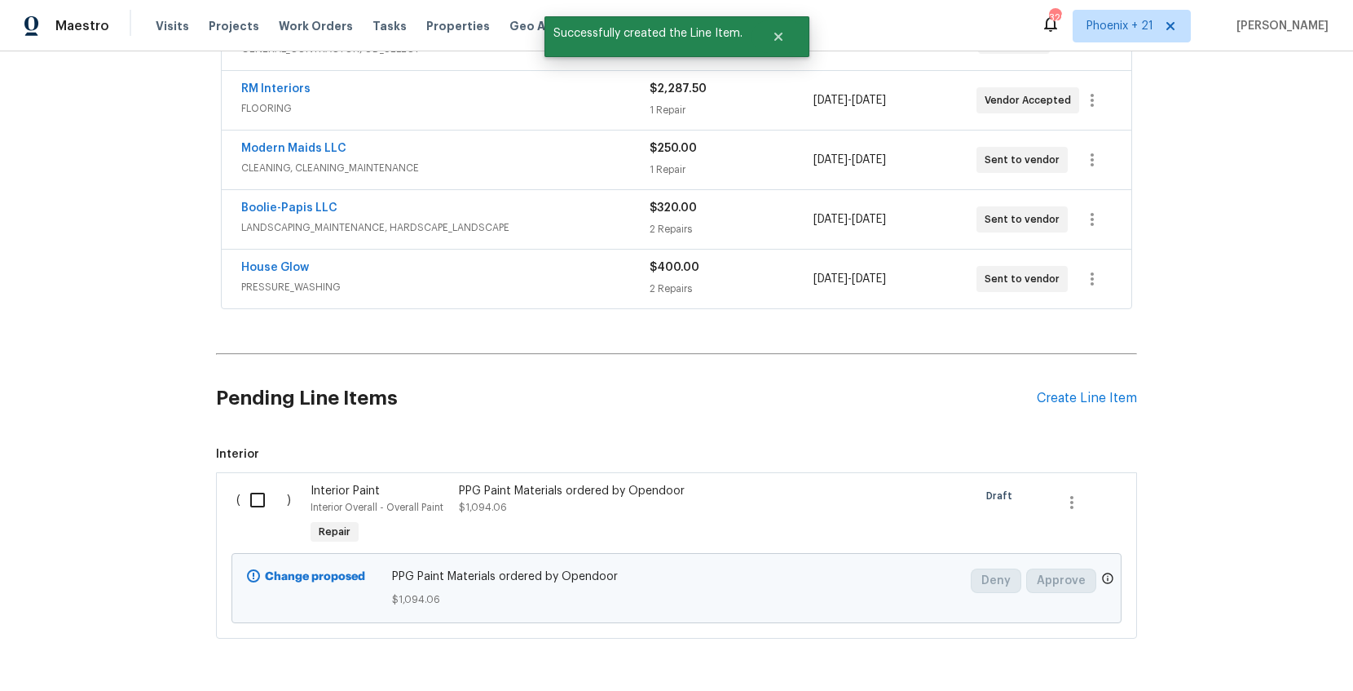
scroll to position [398, 0]
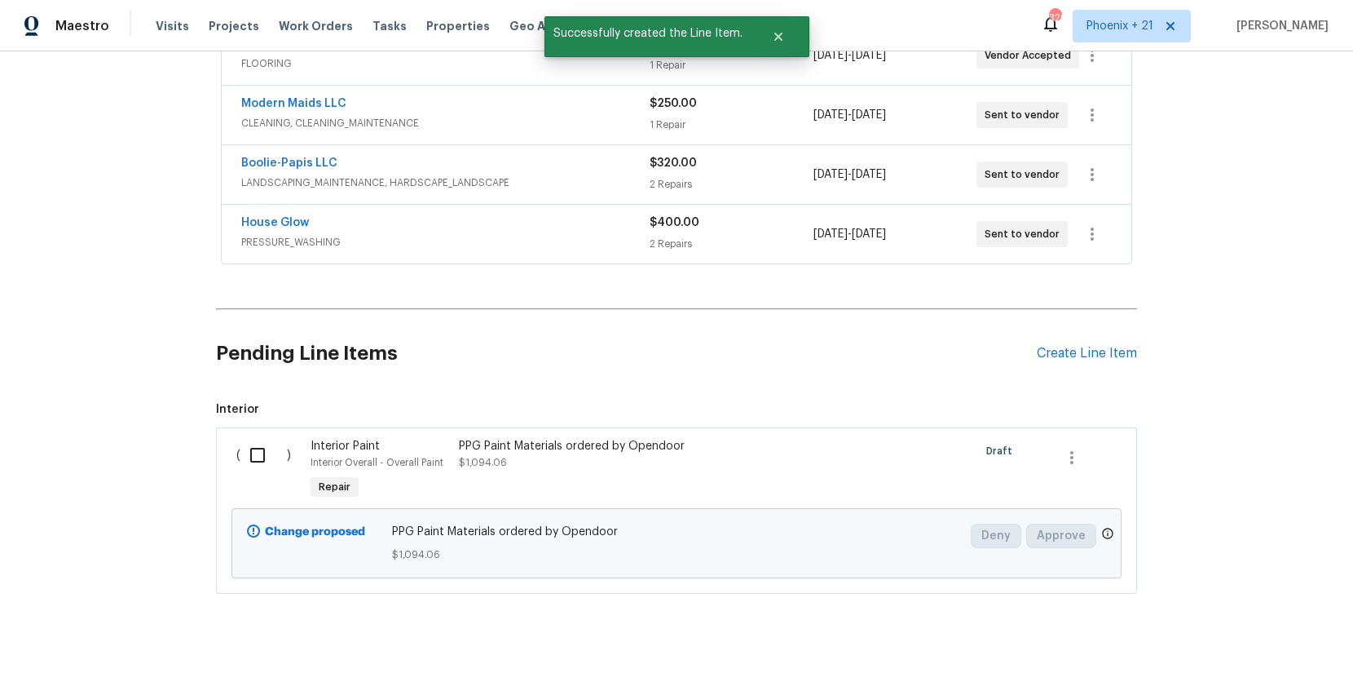
click at [266, 447] on input "checkbox" at bounding box center [264, 455] width 46 height 34
checkbox input "true"
click at [1206, 639] on button "Create Work Order" at bounding box center [1260, 650] width 135 height 30
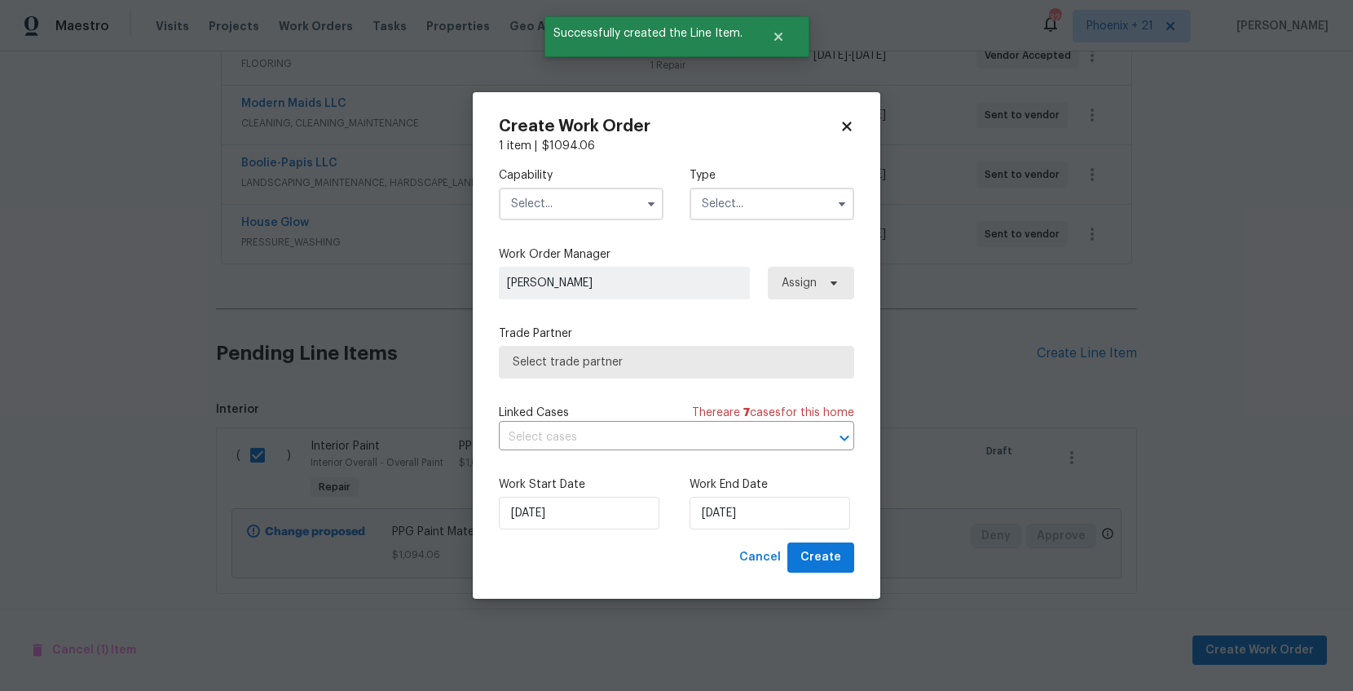
click at [548, 182] on label "Capability" at bounding box center [581, 175] width 165 height 16
click at [570, 211] on input "text" at bounding box center [581, 204] width 165 height 33
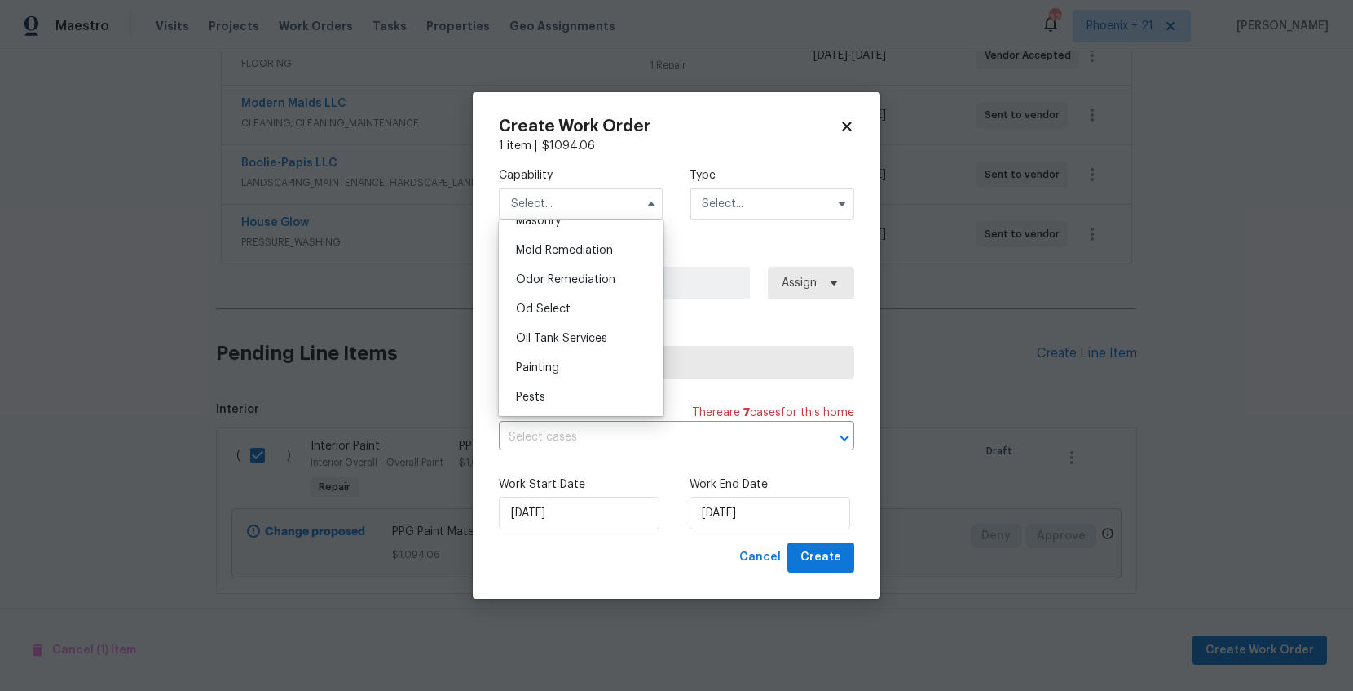
scroll to position [1302, 0]
click at [568, 311] on div "Painting" at bounding box center [581, 306] width 157 height 29
type input "Painting"
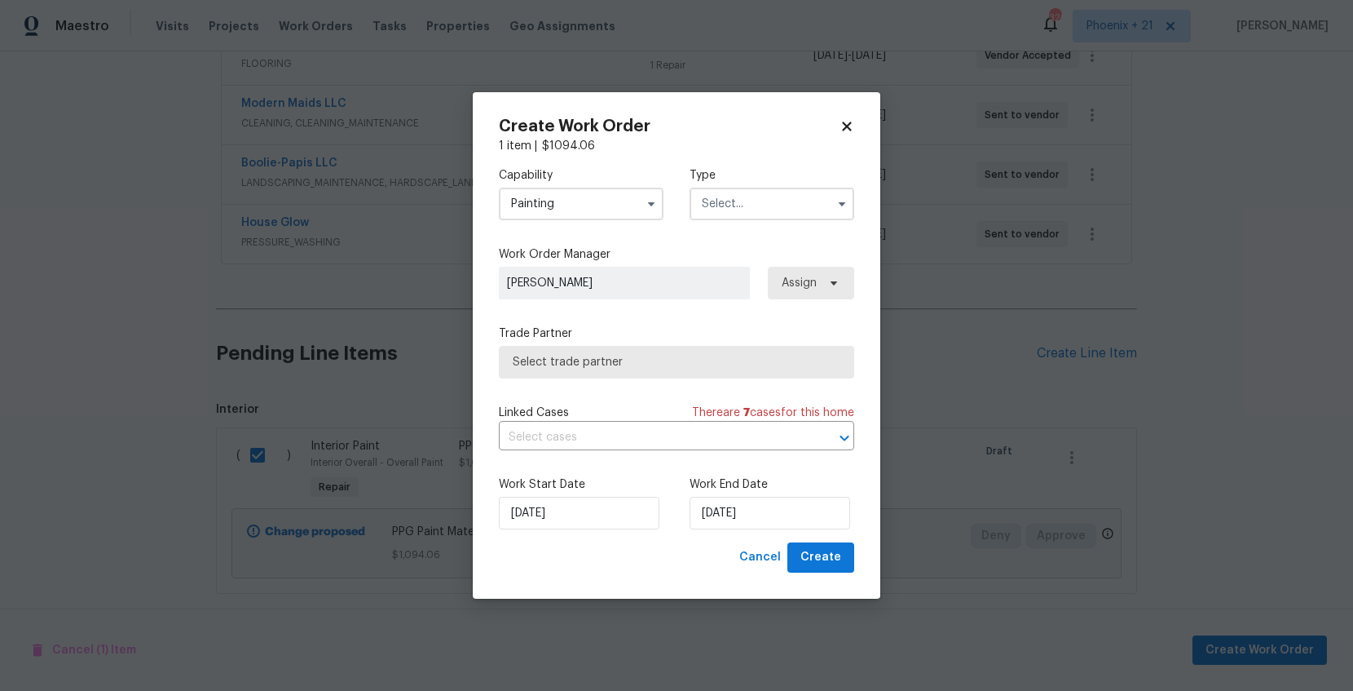
click at [769, 200] on input "text" at bounding box center [772, 204] width 165 height 33
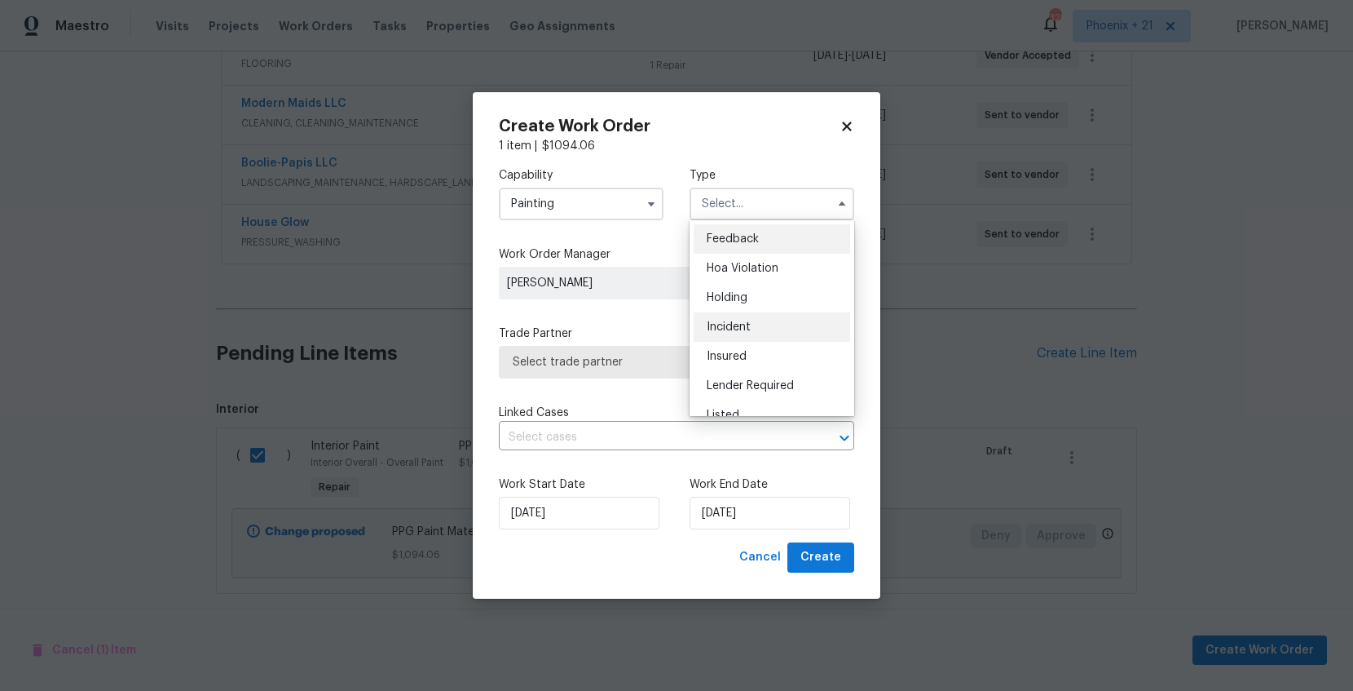
scroll to position [370, 0]
click at [766, 283] on span "Renovation" at bounding box center [737, 279] width 60 height 11
type input "Renovation"
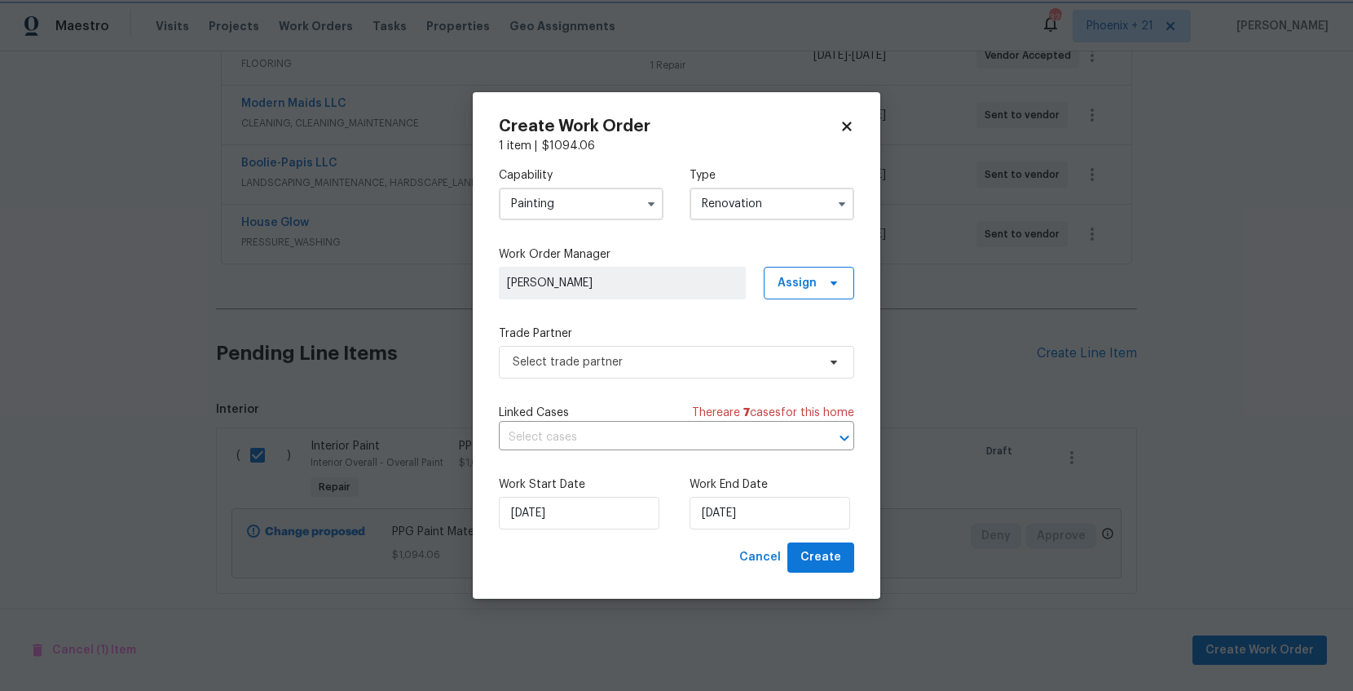
scroll to position [0, 0]
click at [818, 294] on span "Assign" at bounding box center [809, 283] width 91 height 33
click at [811, 339] on div "Assign to HPM" at bounding box center [816, 329] width 91 height 23
click at [810, 347] on div "Assign to me" at bounding box center [811, 352] width 71 height 16
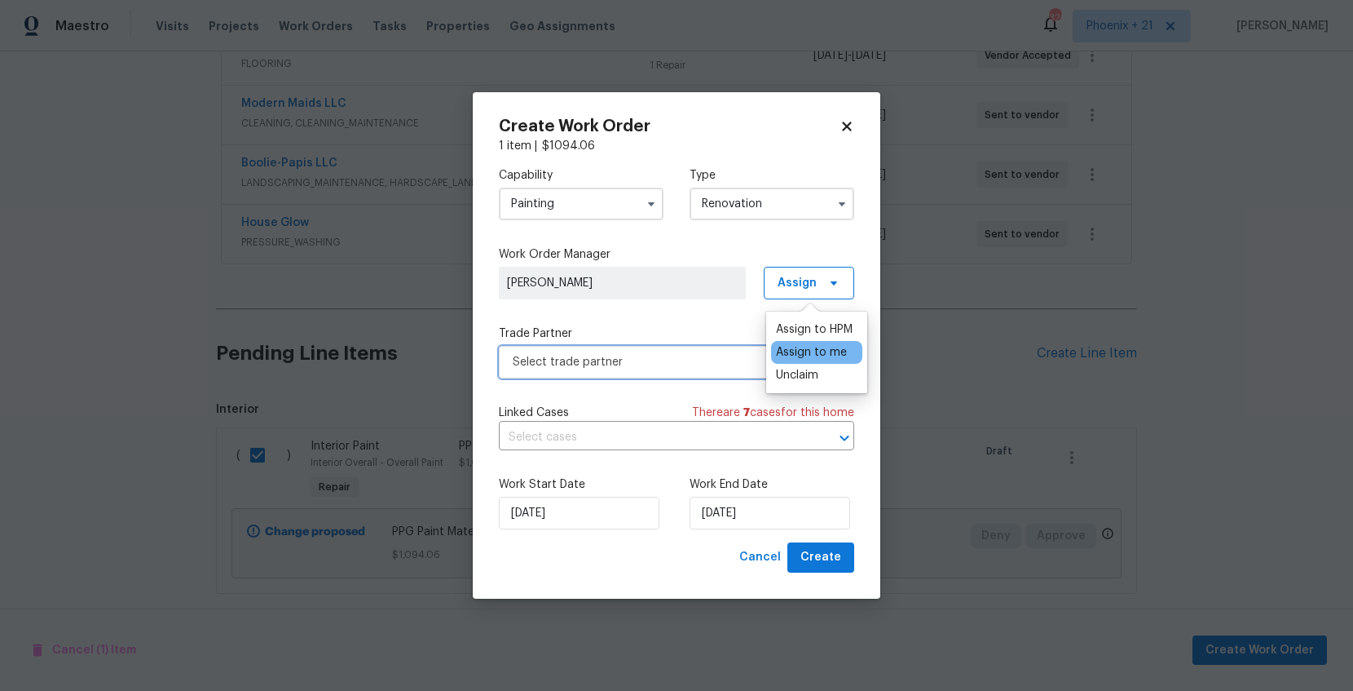
click at [682, 362] on span "Select trade partner" at bounding box center [665, 362] width 304 height 16
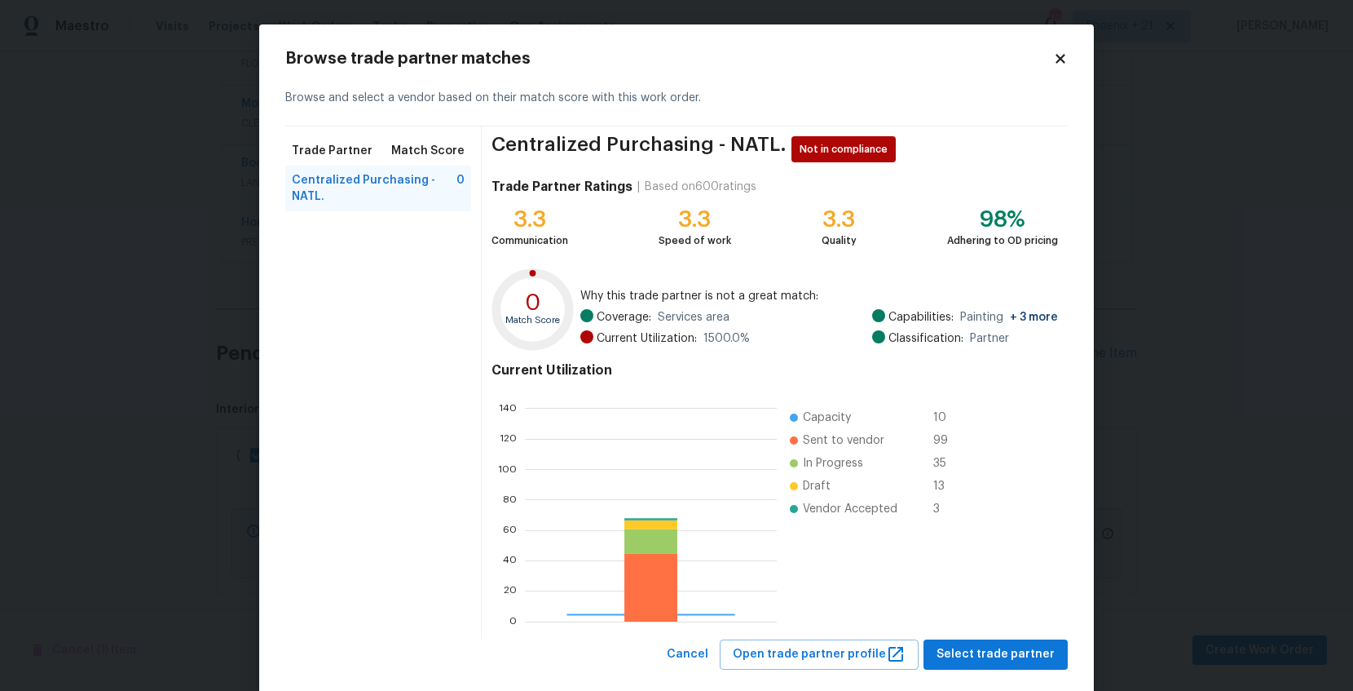
scroll to position [228, 252]
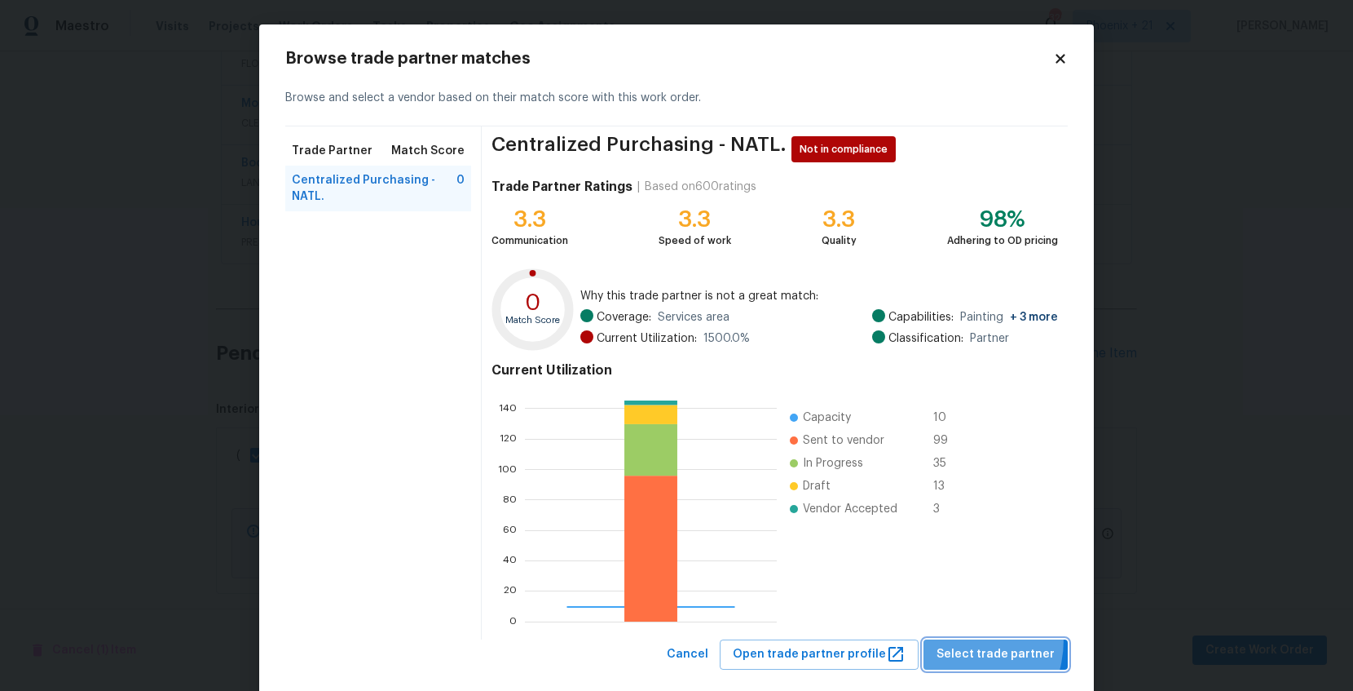
click at [954, 639] on button "Select trade partner" at bounding box center [996, 654] width 144 height 30
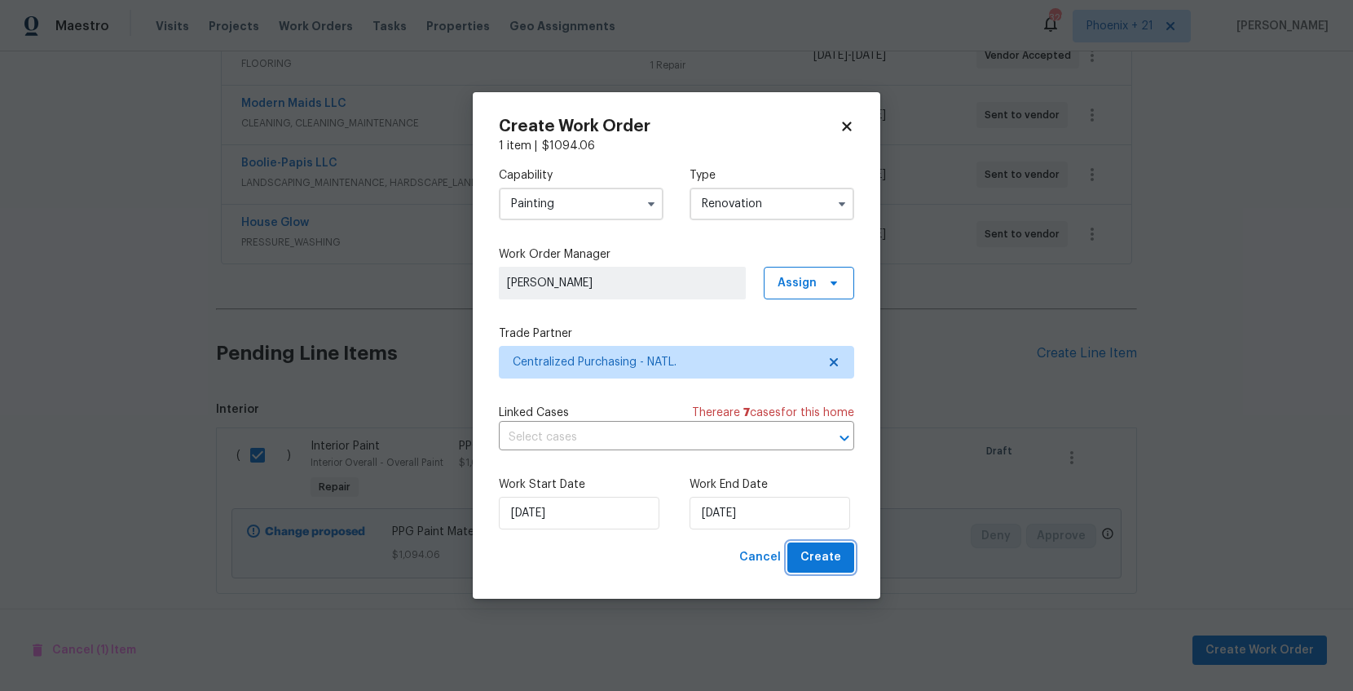
click at [815, 565] on span "Create" at bounding box center [821, 557] width 41 height 20
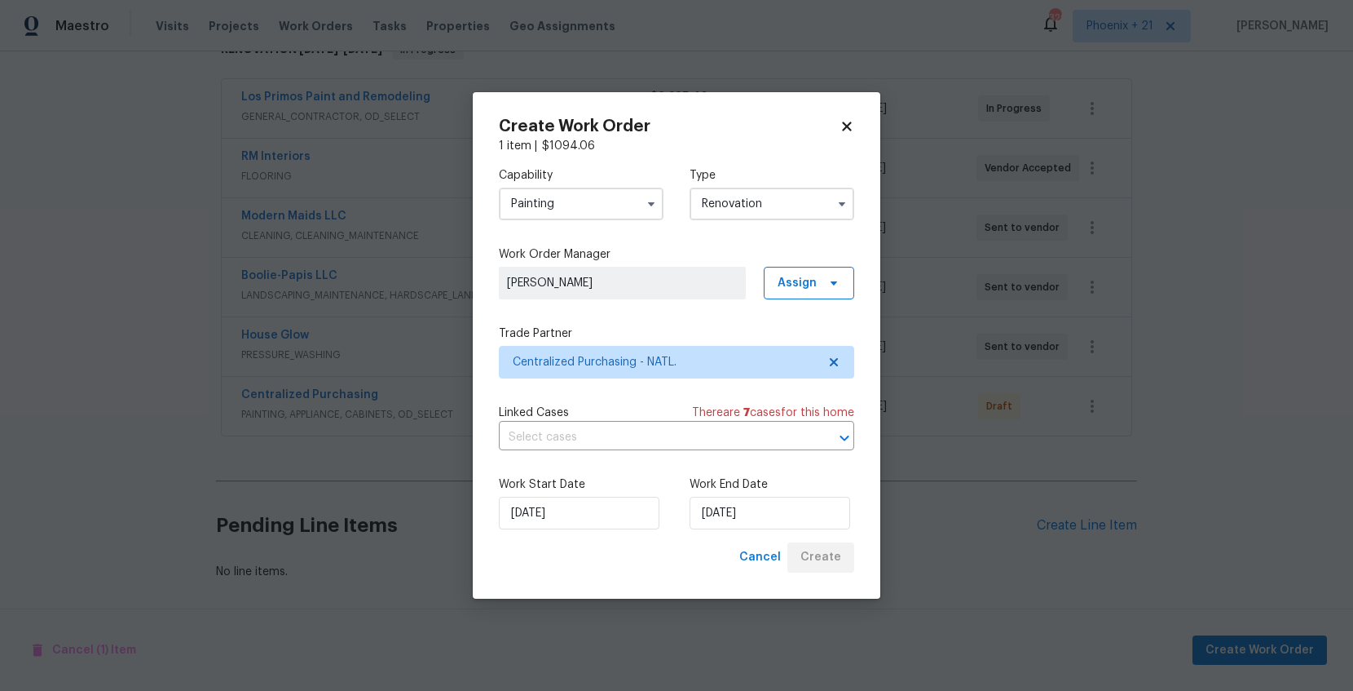
scroll to position [285, 0]
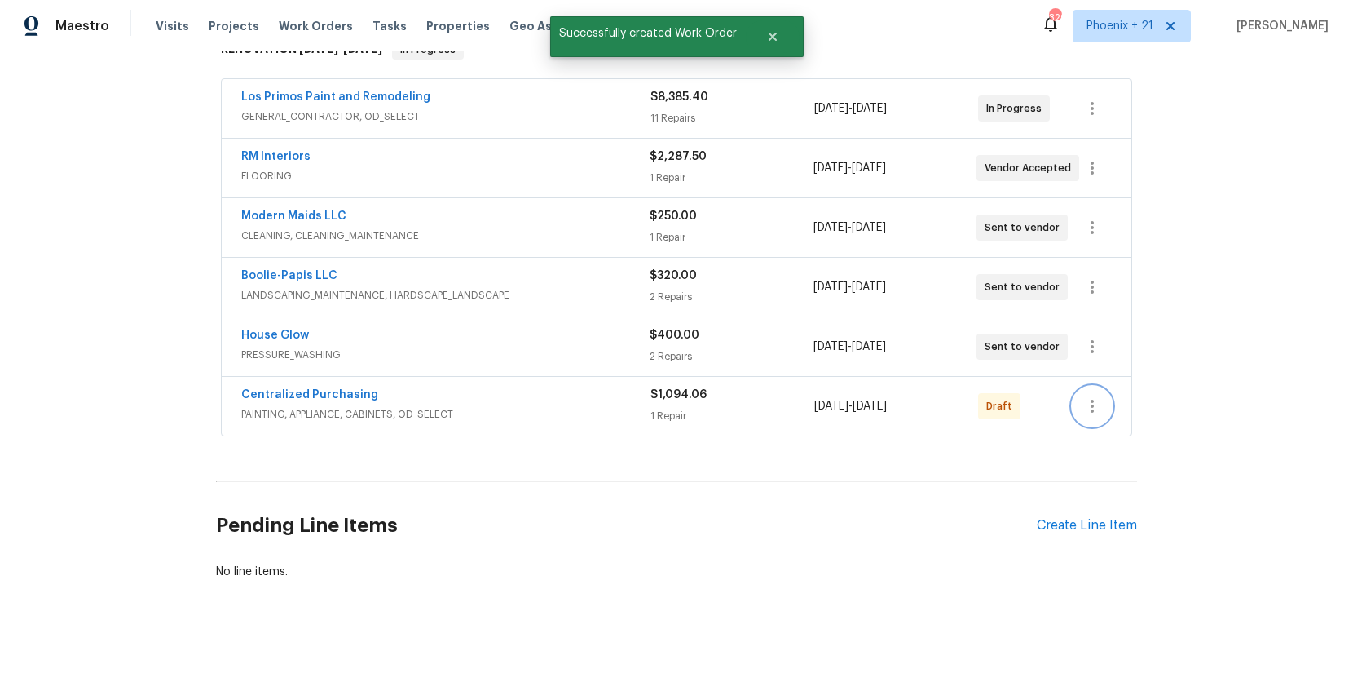
click at [1101, 413] on icon "button" at bounding box center [1093, 406] width 20 height 20
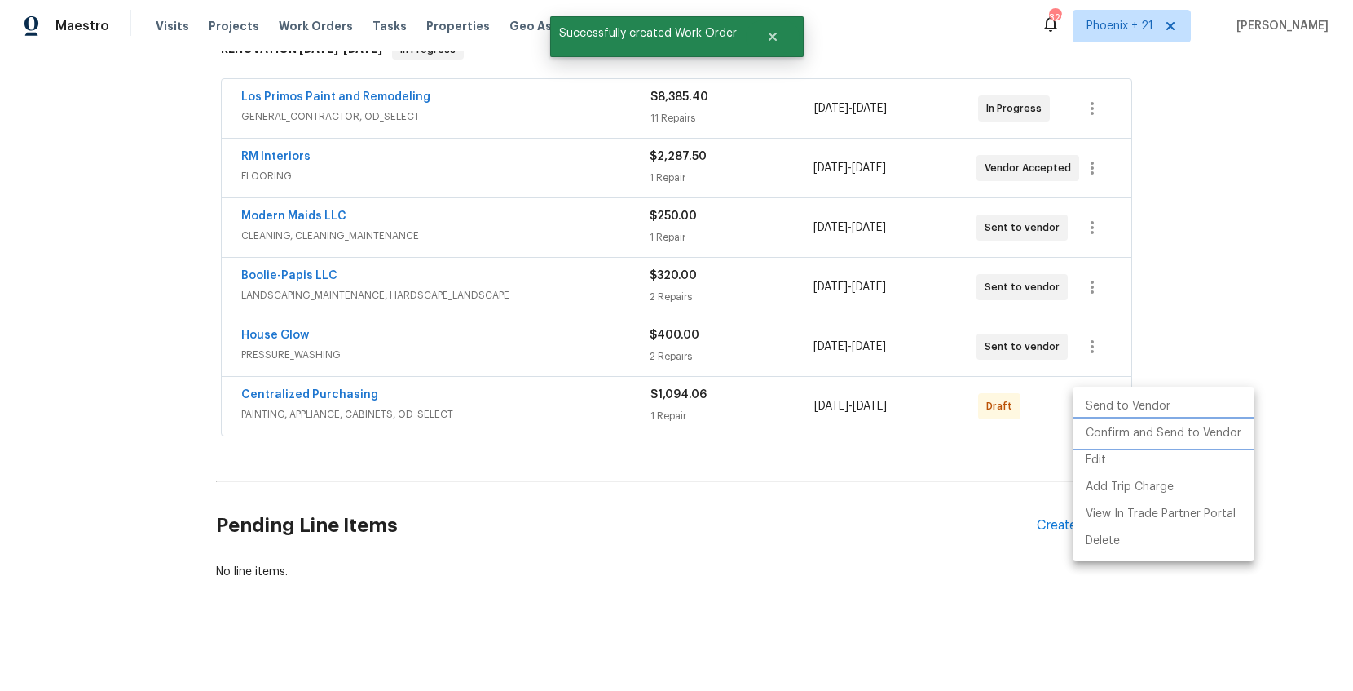
click at [1102, 445] on li "Confirm and Send to Vendor" at bounding box center [1164, 433] width 182 height 27
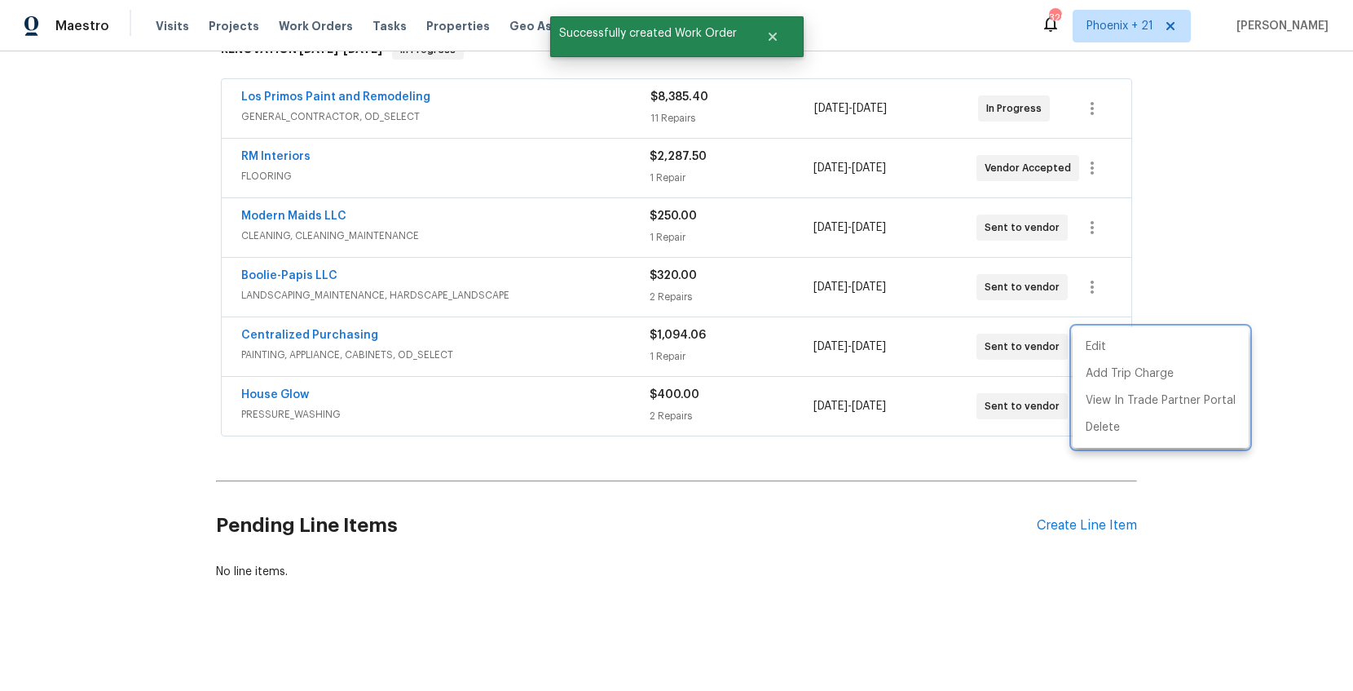
drag, startPoint x: 465, startPoint y: 360, endPoint x: 439, endPoint y: 357, distance: 26.3
click at [453, 359] on div at bounding box center [676, 345] width 1353 height 691
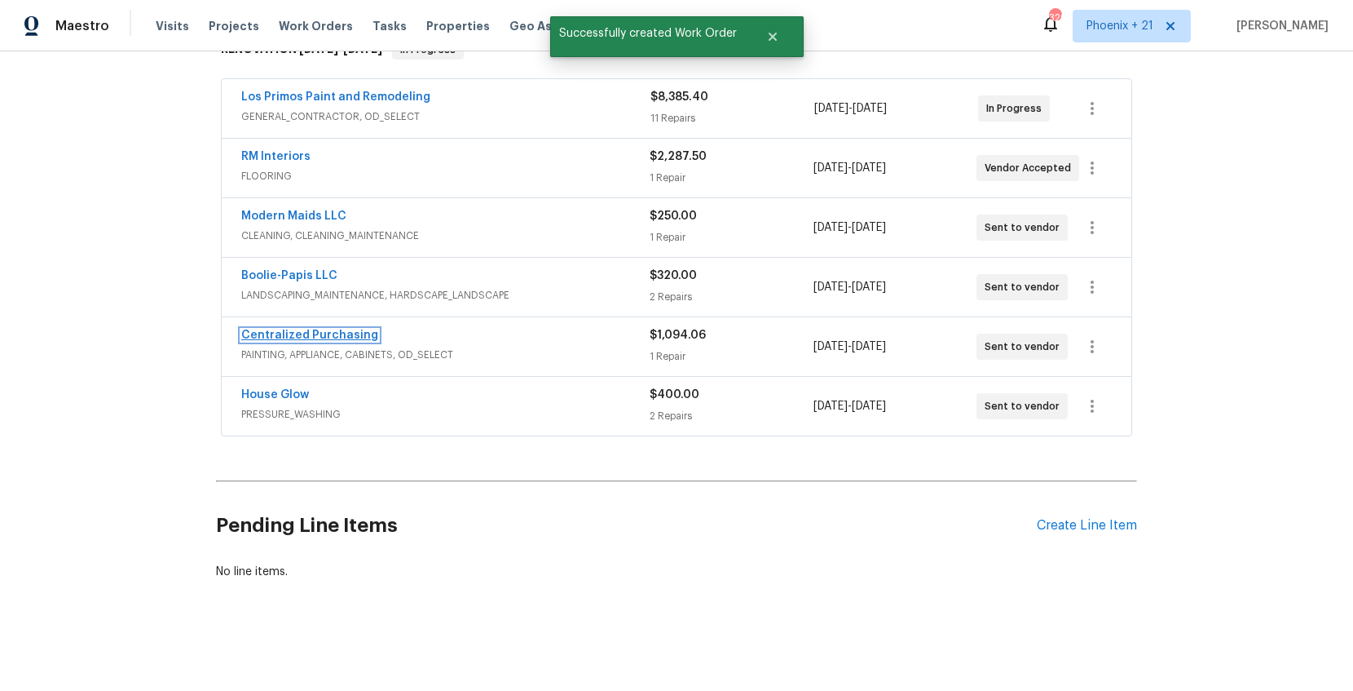
click at [346, 331] on link "Centralized Purchasing" at bounding box center [309, 334] width 137 height 11
